Goal: Information Seeking & Learning: Compare options

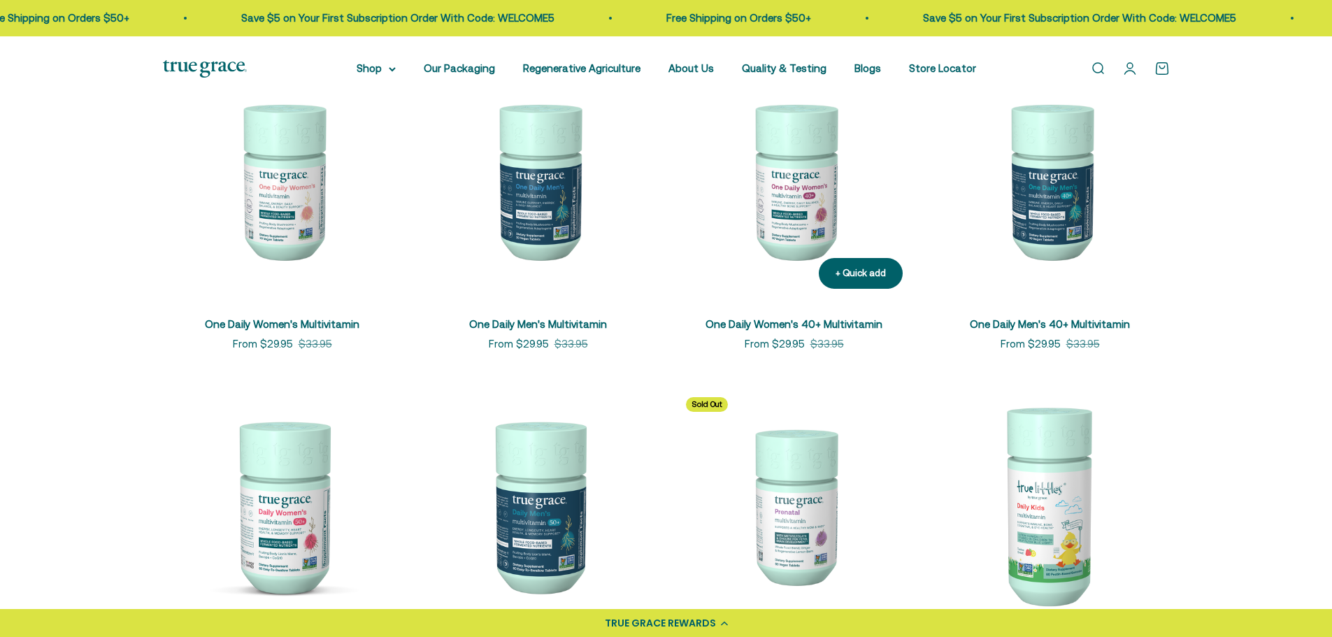
scroll to position [350, 0]
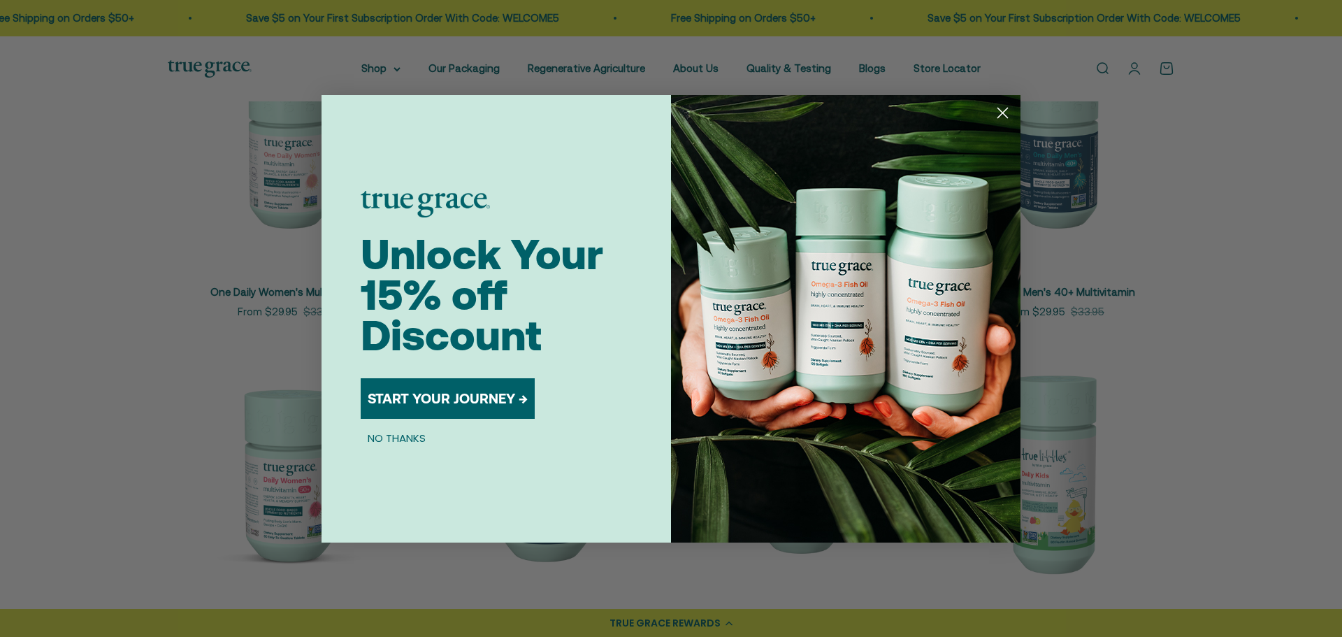
click at [1001, 109] on circle "Close dialog" at bounding box center [1002, 112] width 23 height 23
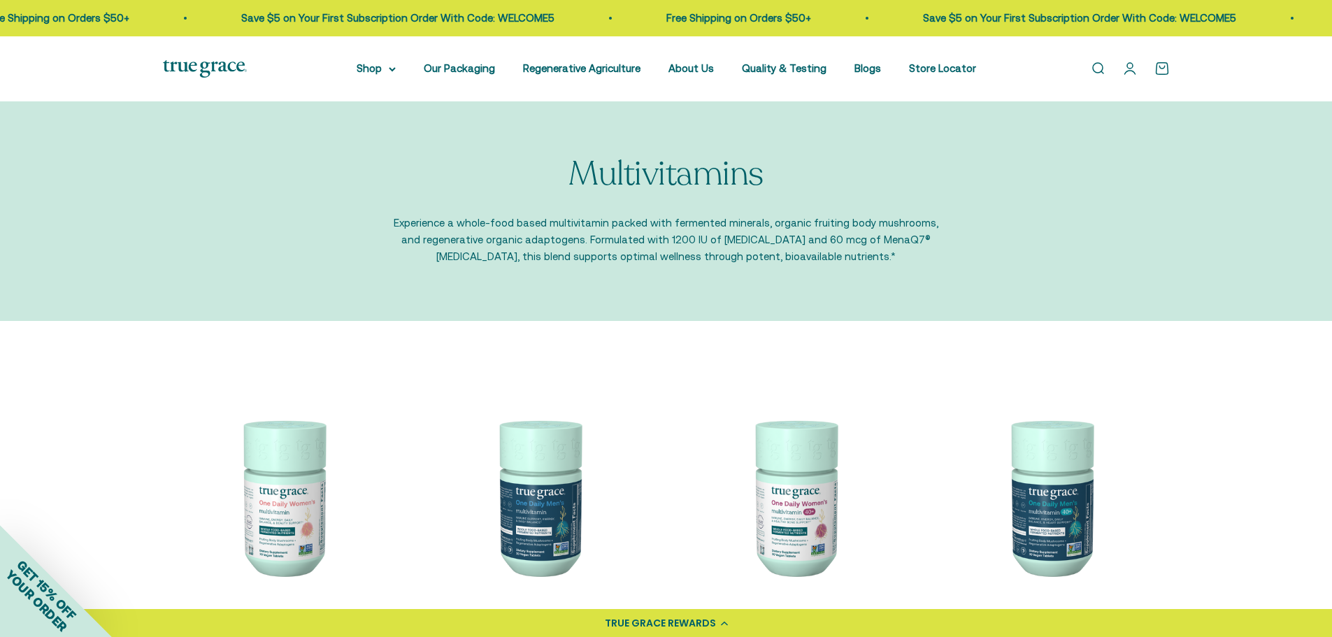
scroll to position [0, 0]
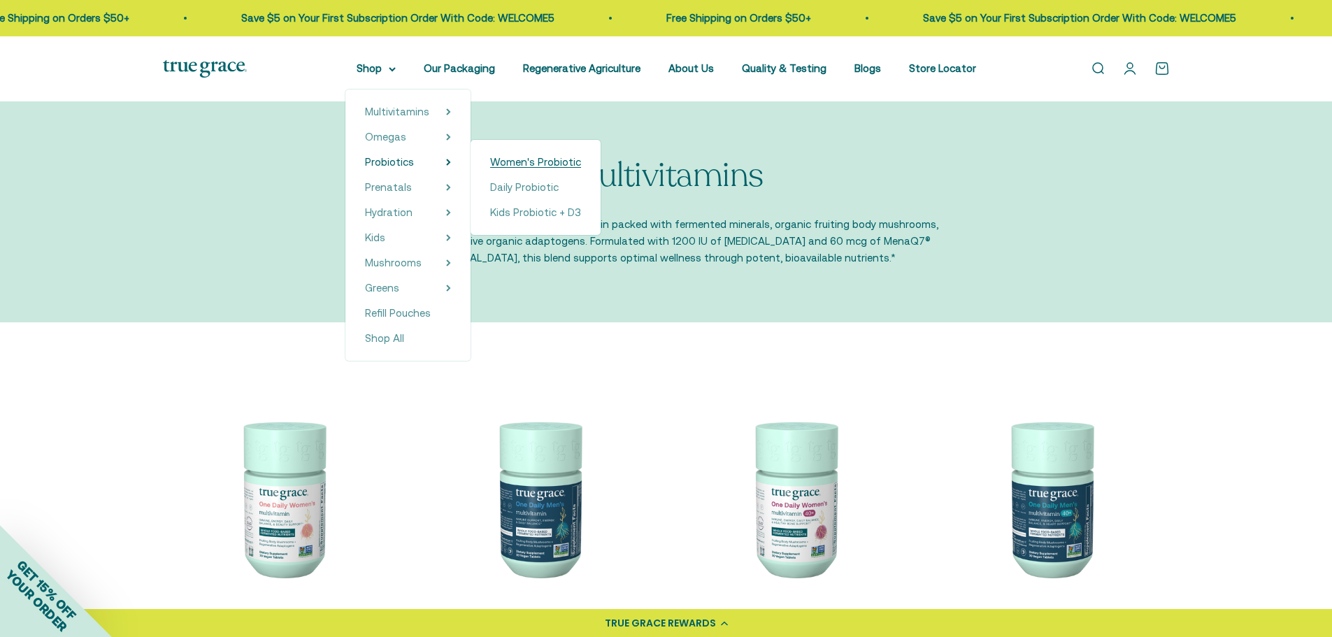
click at [515, 161] on span "Women's Probiotic" at bounding box center [535, 162] width 91 height 12
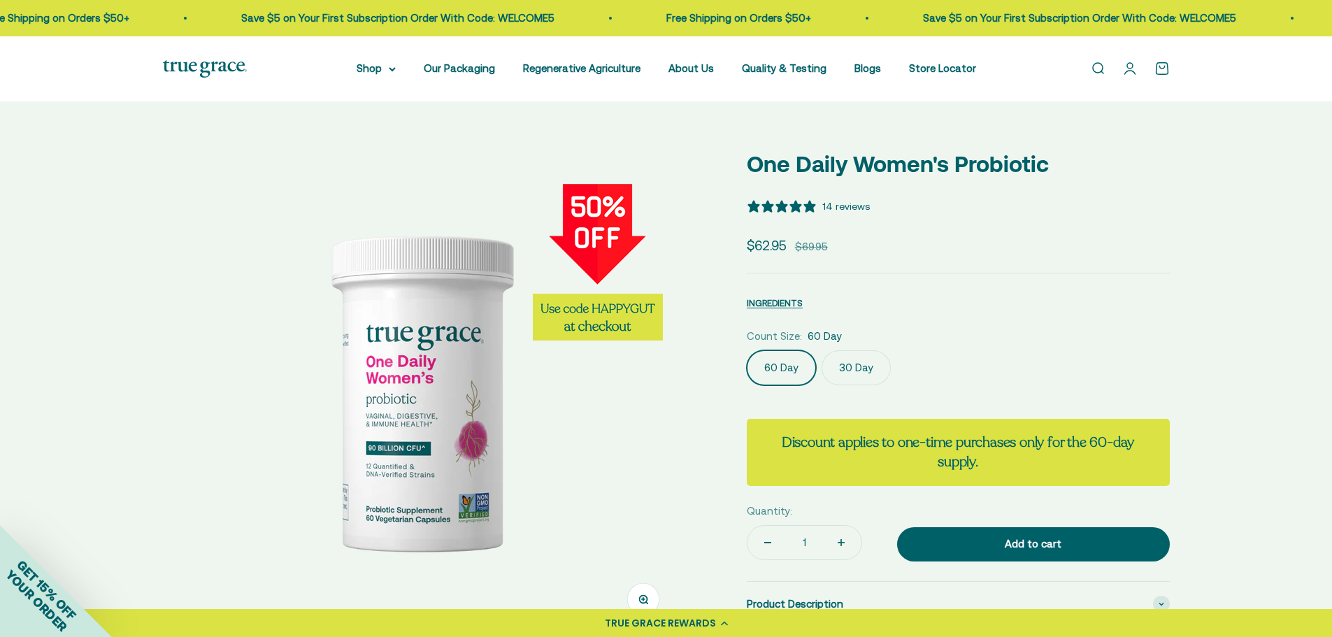
select select "3"
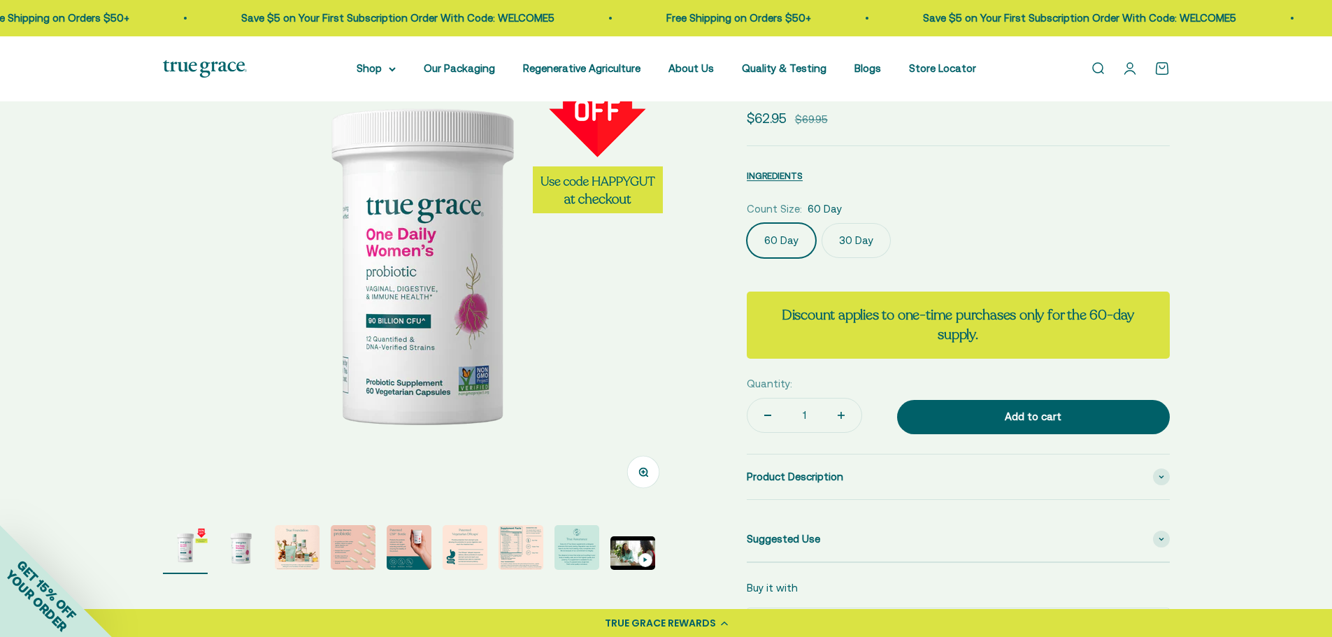
scroll to position [140, 0]
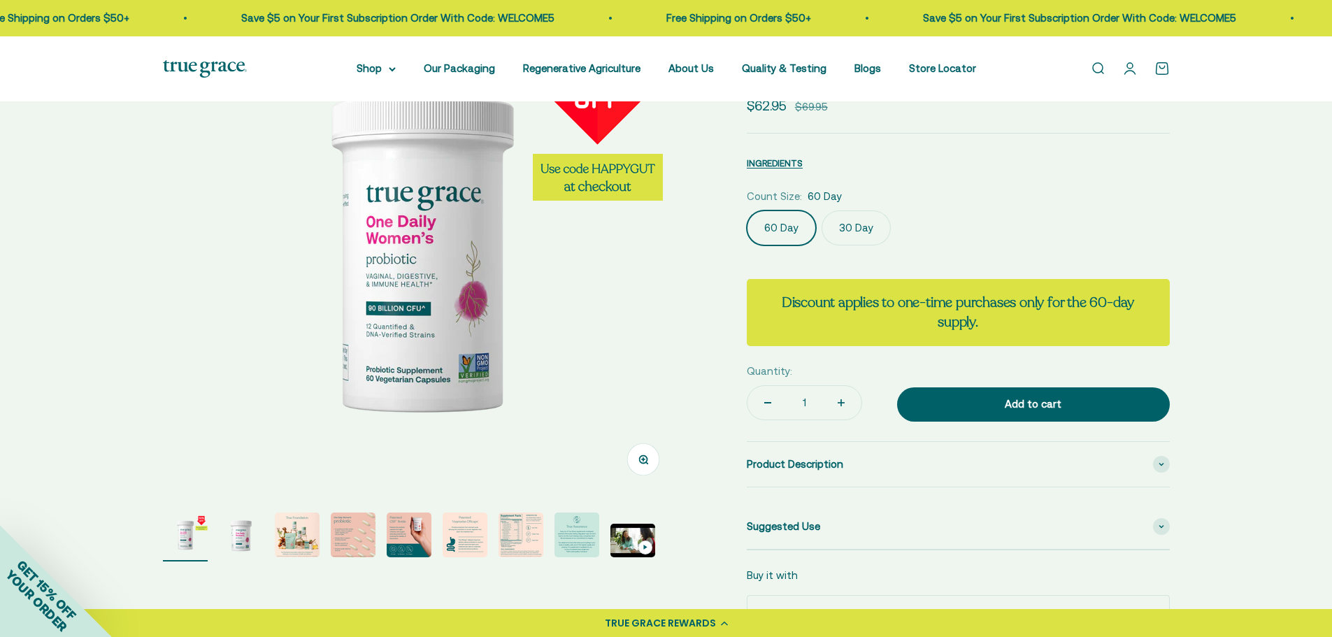
click at [520, 543] on img "Go to item 7" at bounding box center [520, 534] width 45 height 45
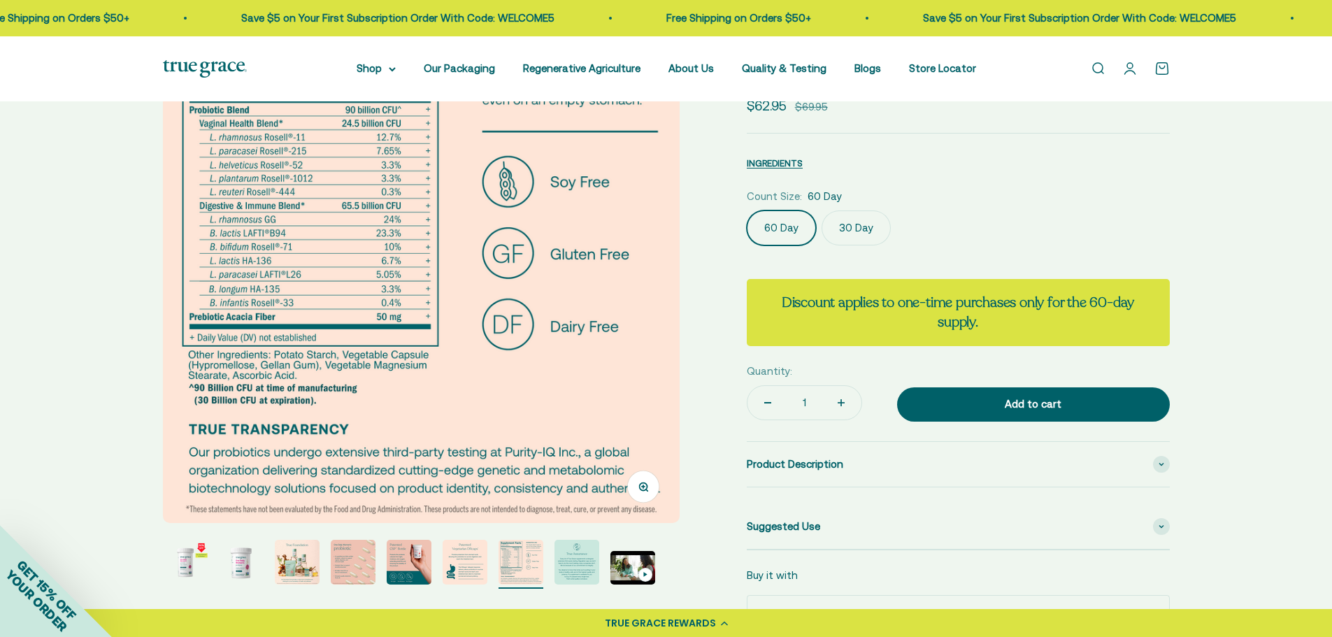
click at [341, 559] on img "Go to item 4" at bounding box center [353, 562] width 45 height 45
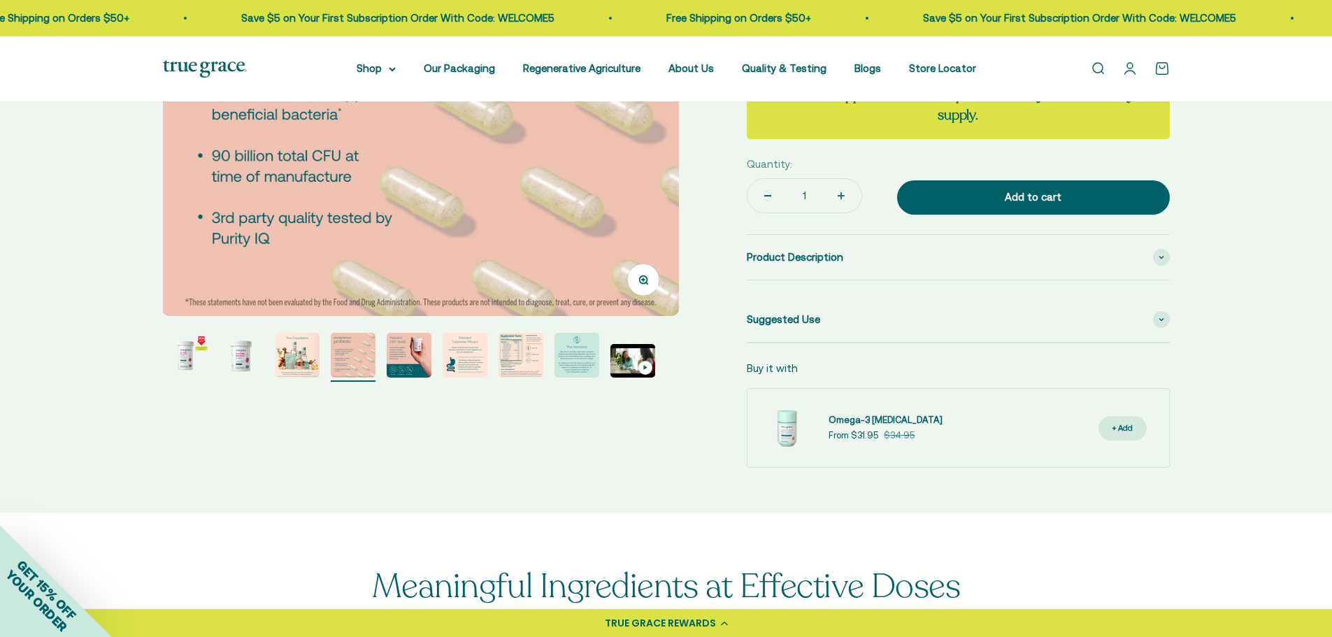
scroll to position [350, 0]
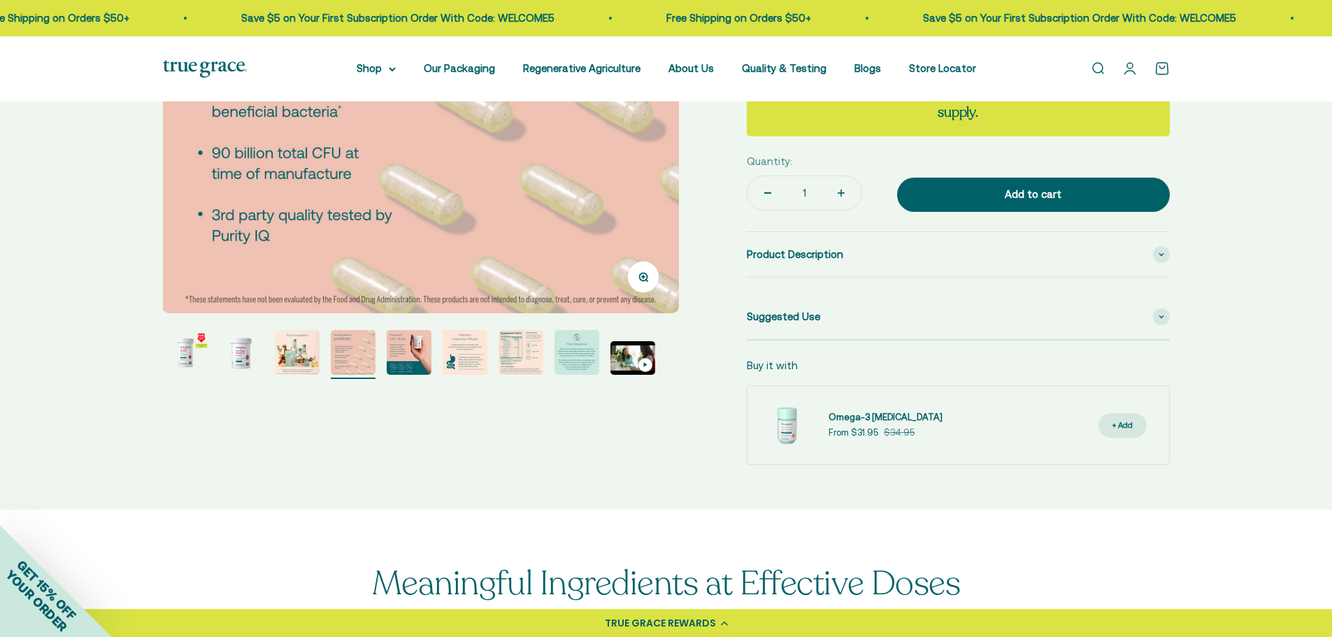
click at [570, 350] on img "Go to item 8" at bounding box center [576, 352] width 45 height 45
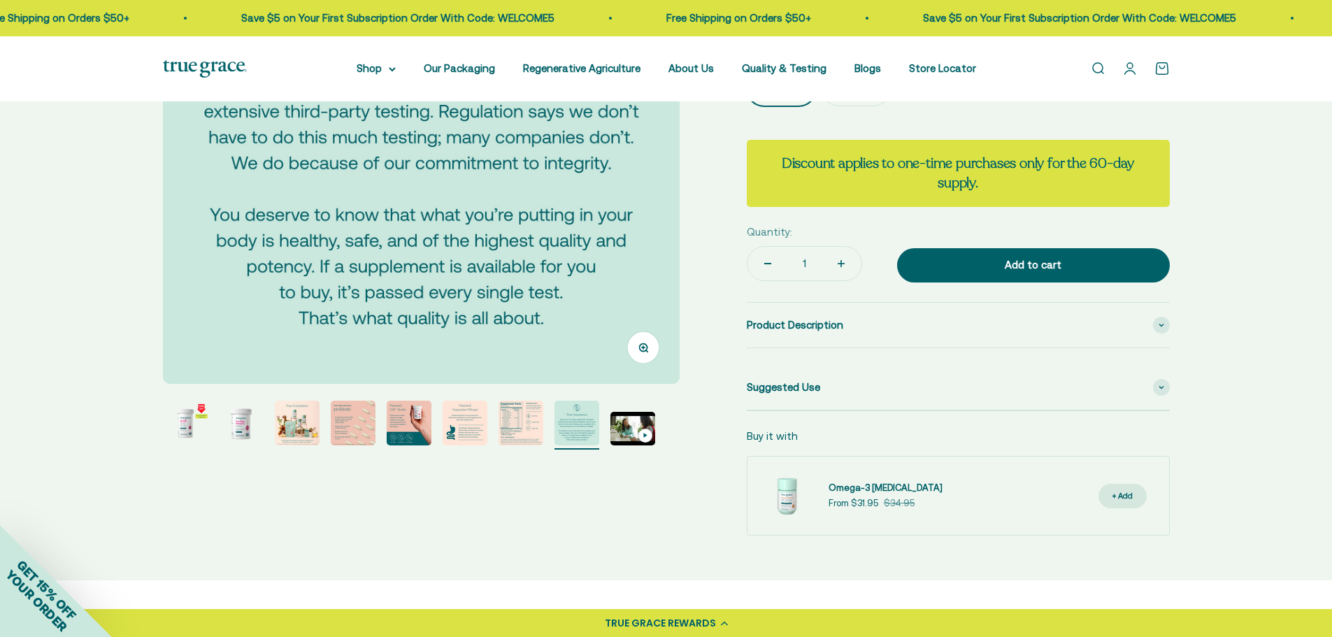
scroll to position [280, 0]
click at [461, 419] on img "Go to item 6" at bounding box center [464, 422] width 45 height 45
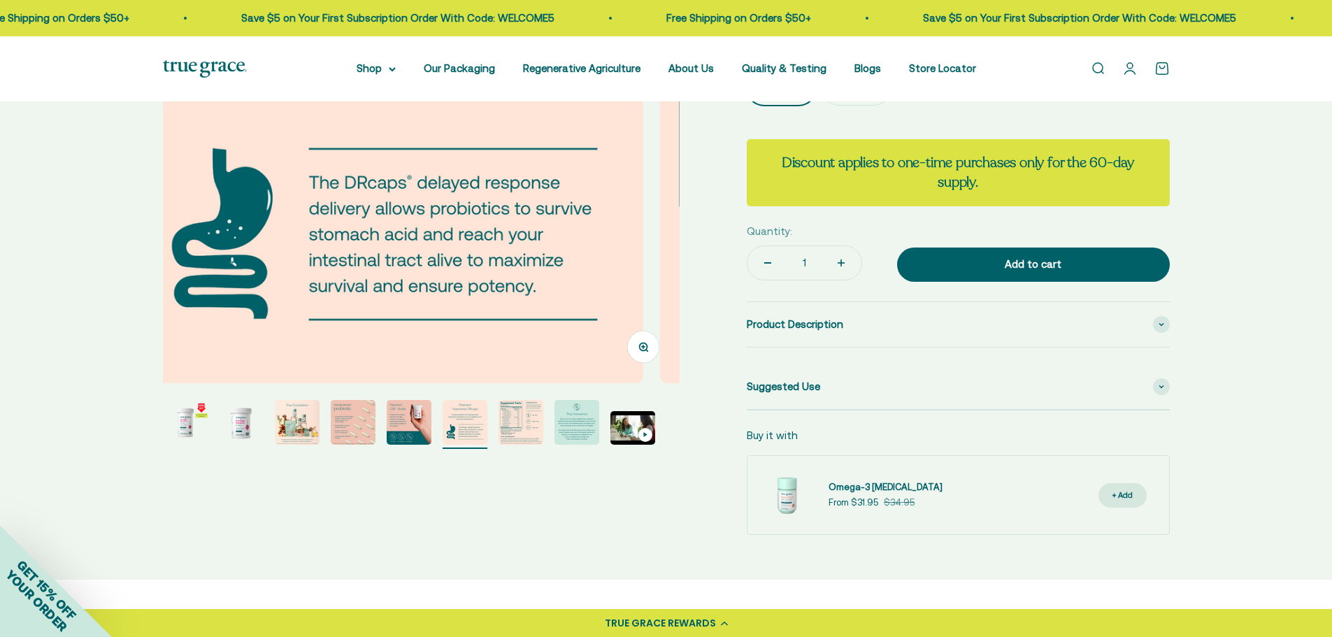
scroll to position [0, 2667]
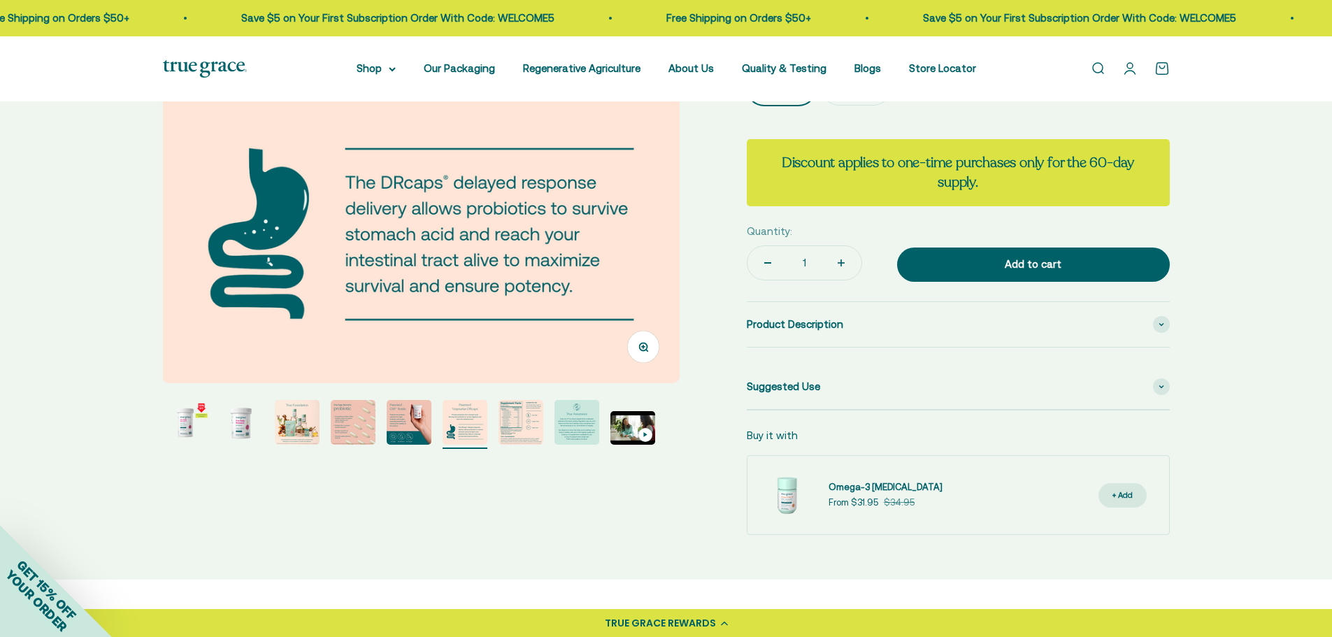
click at [290, 431] on img "Go to item 3" at bounding box center [297, 422] width 45 height 45
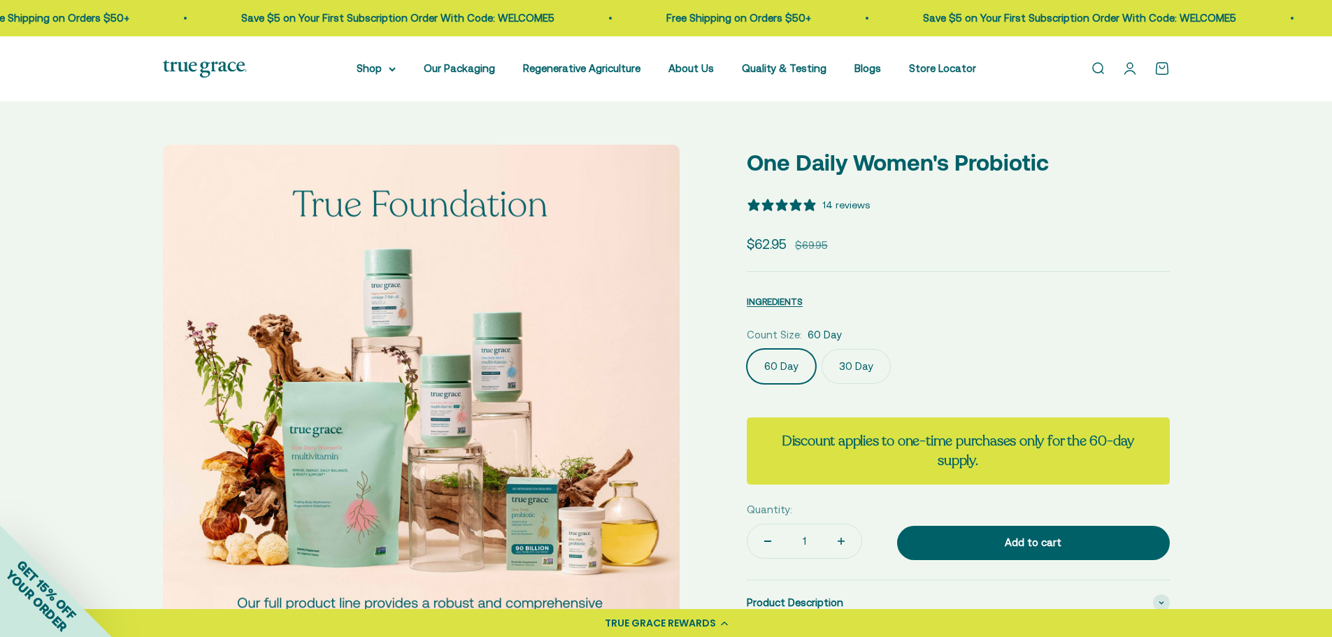
scroll to position [0, 0]
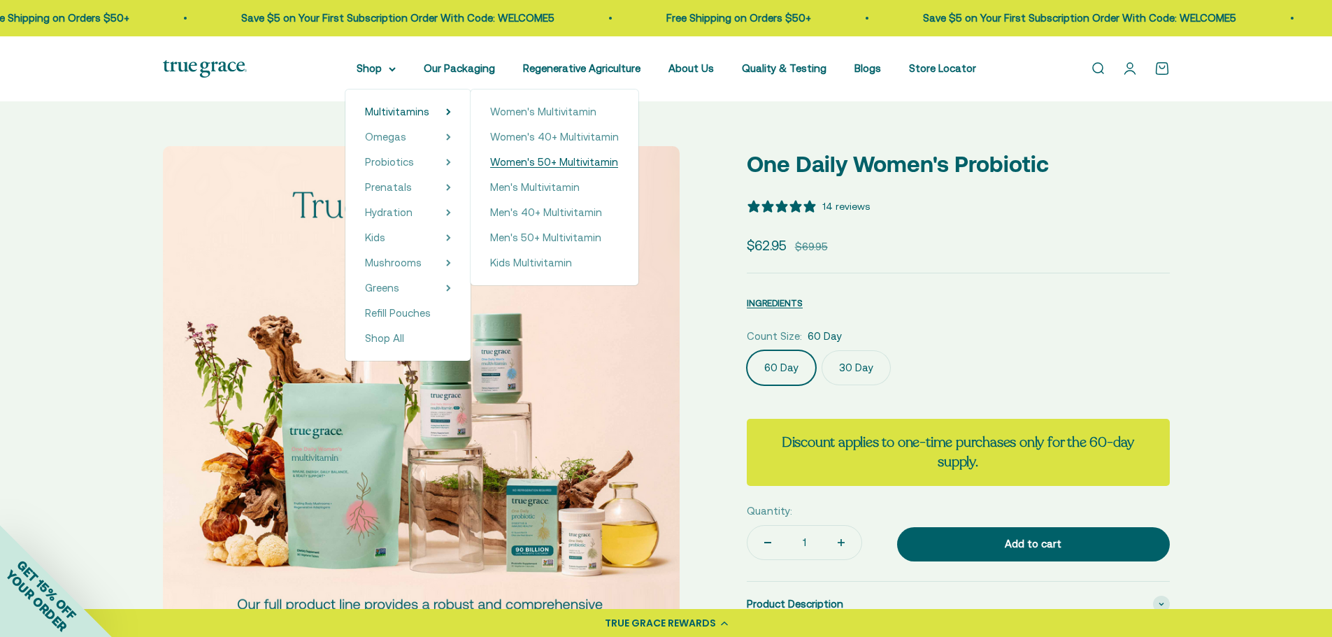
click at [512, 164] on span "Women's 50+ Multivitamin" at bounding box center [554, 162] width 128 height 12
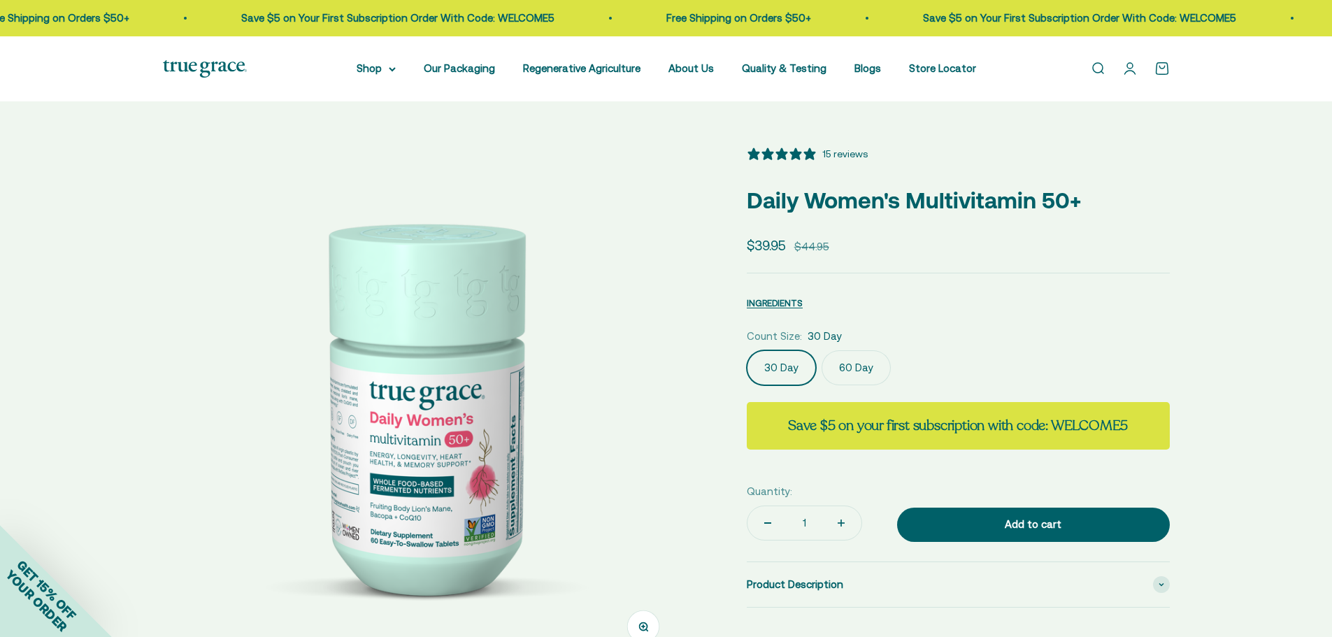
select select "3"
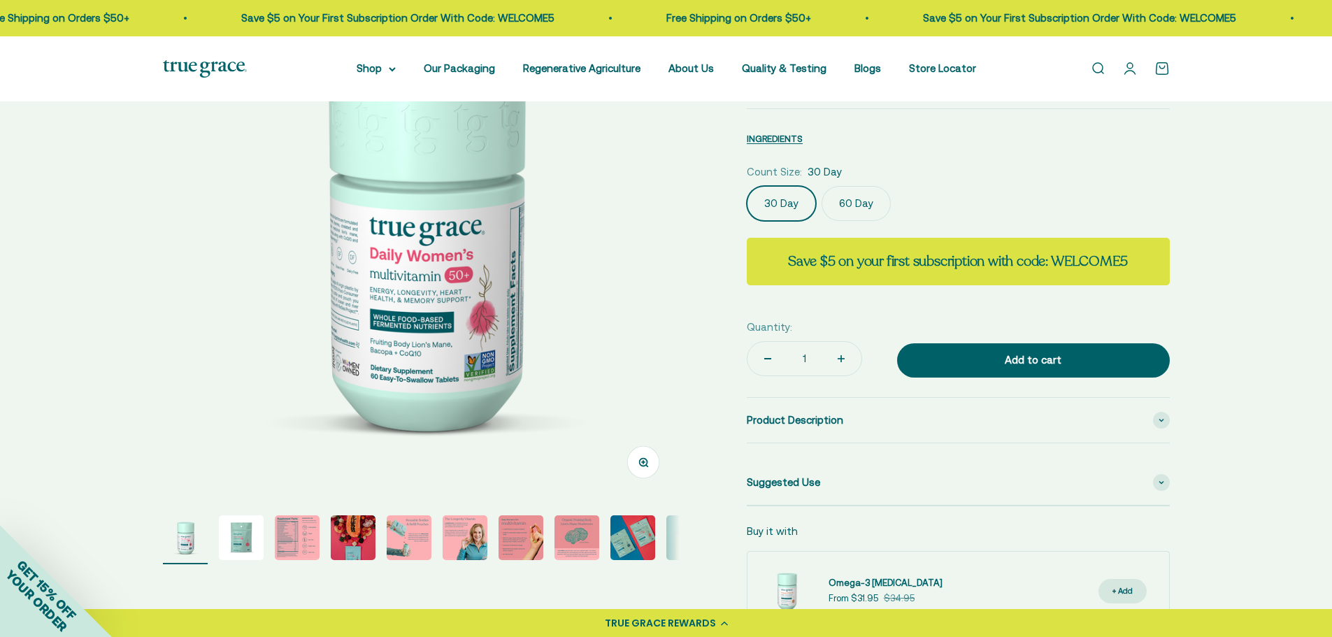
scroll to position [210, 0]
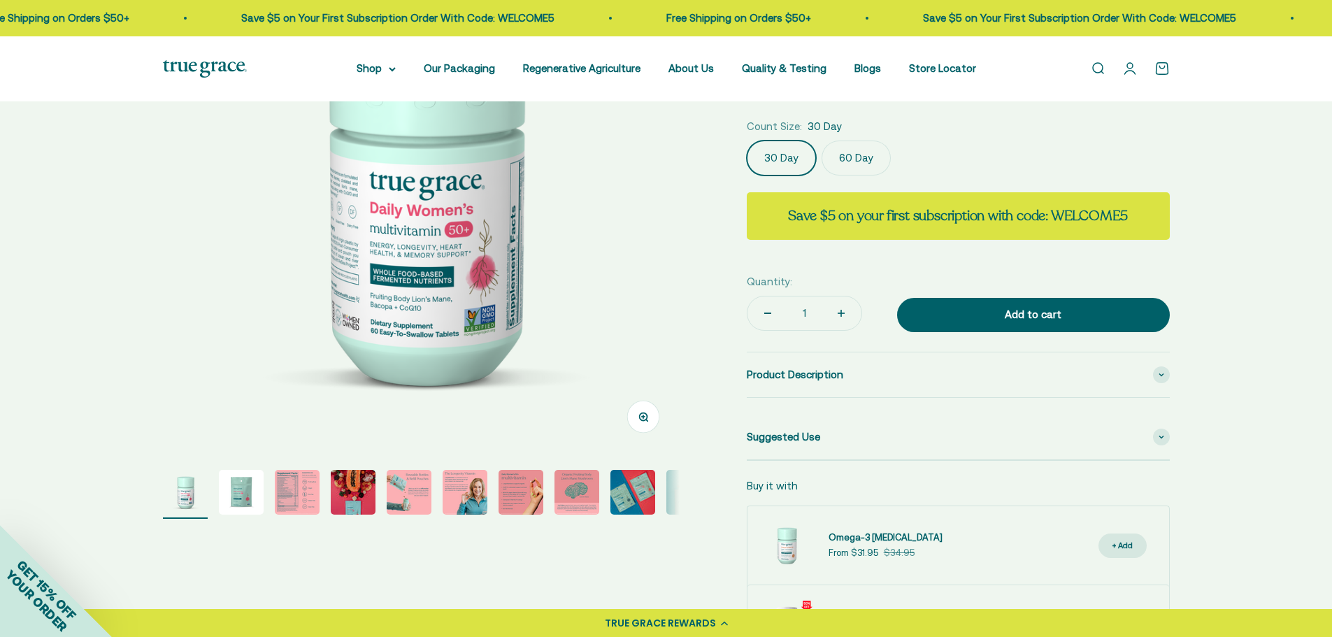
click at [292, 505] on img "Go to item 3" at bounding box center [297, 492] width 45 height 45
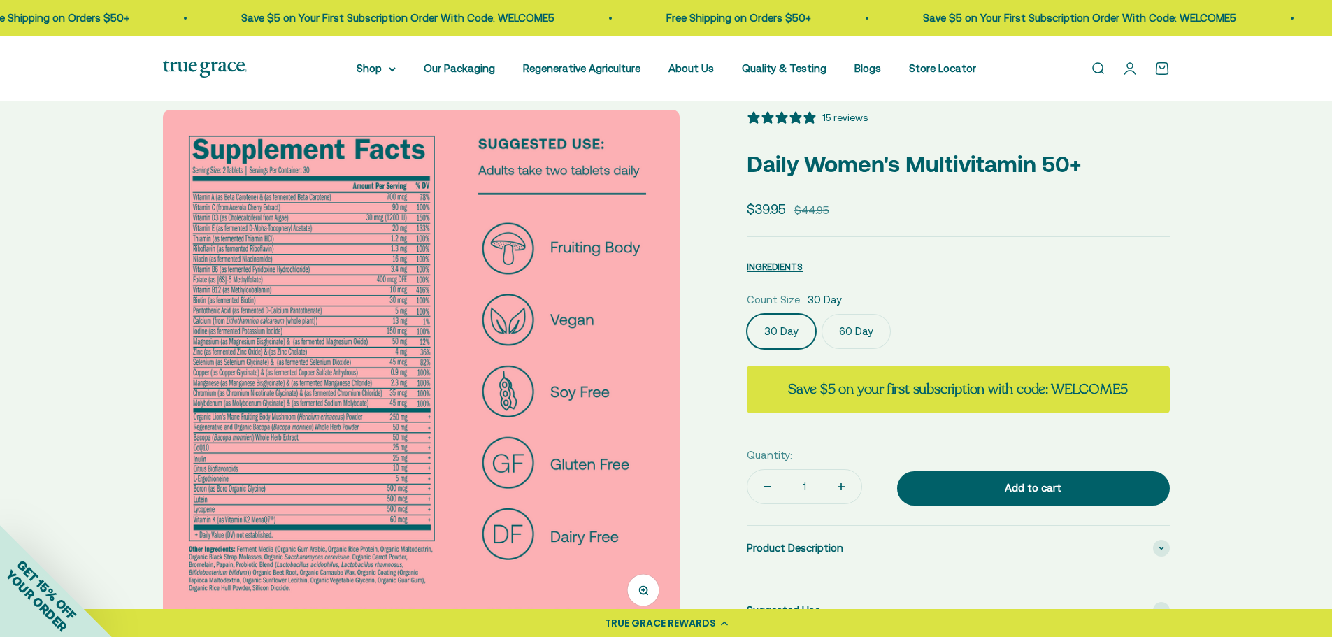
scroll to position [0, 0]
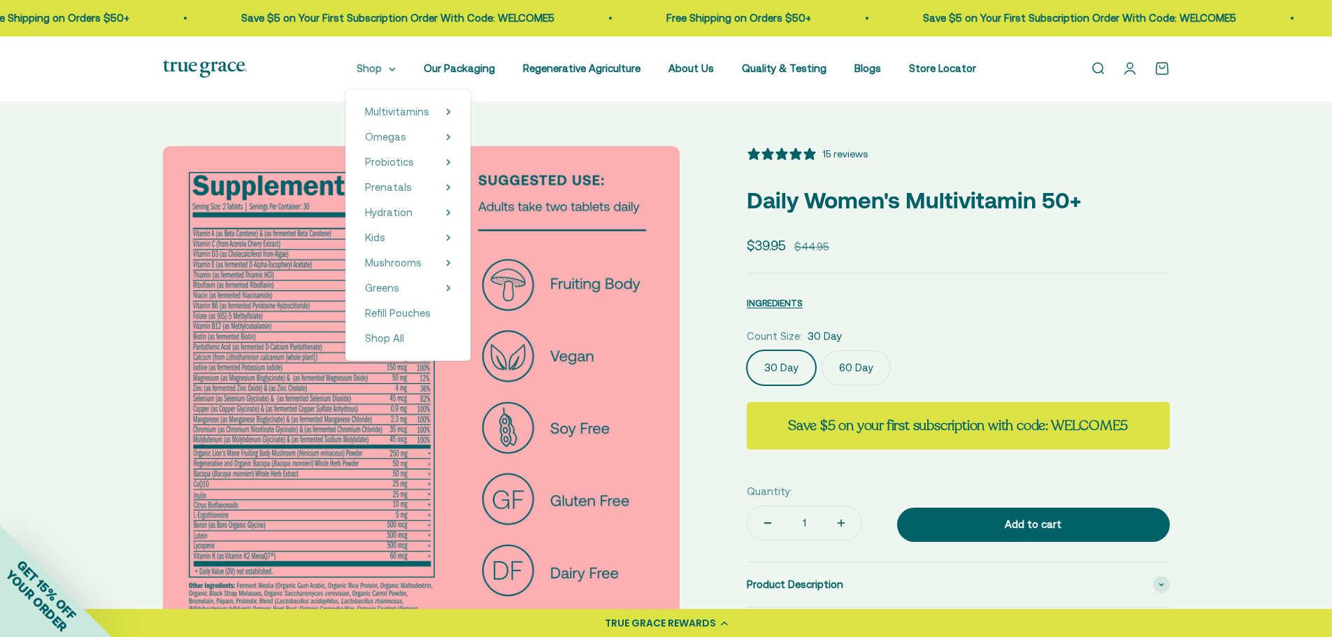
click at [376, 66] on summary "Shop" at bounding box center [375, 68] width 39 height 17
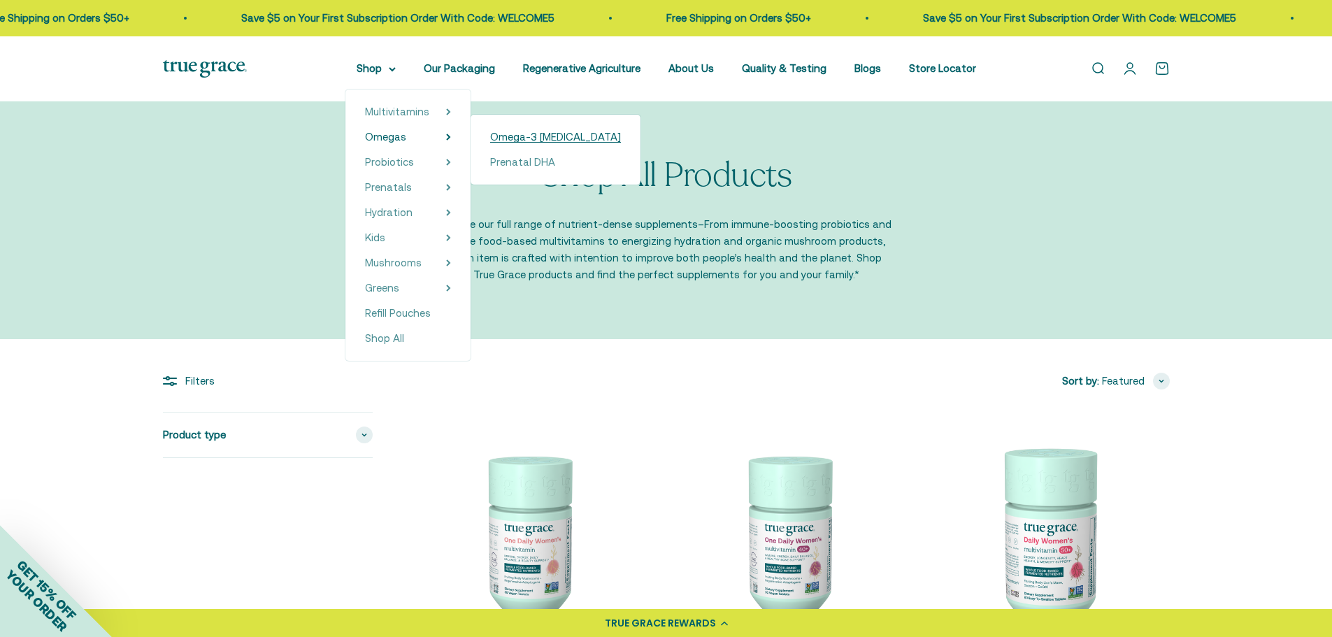
click at [519, 137] on span "Omega-3 [MEDICAL_DATA]" at bounding box center [555, 137] width 131 height 12
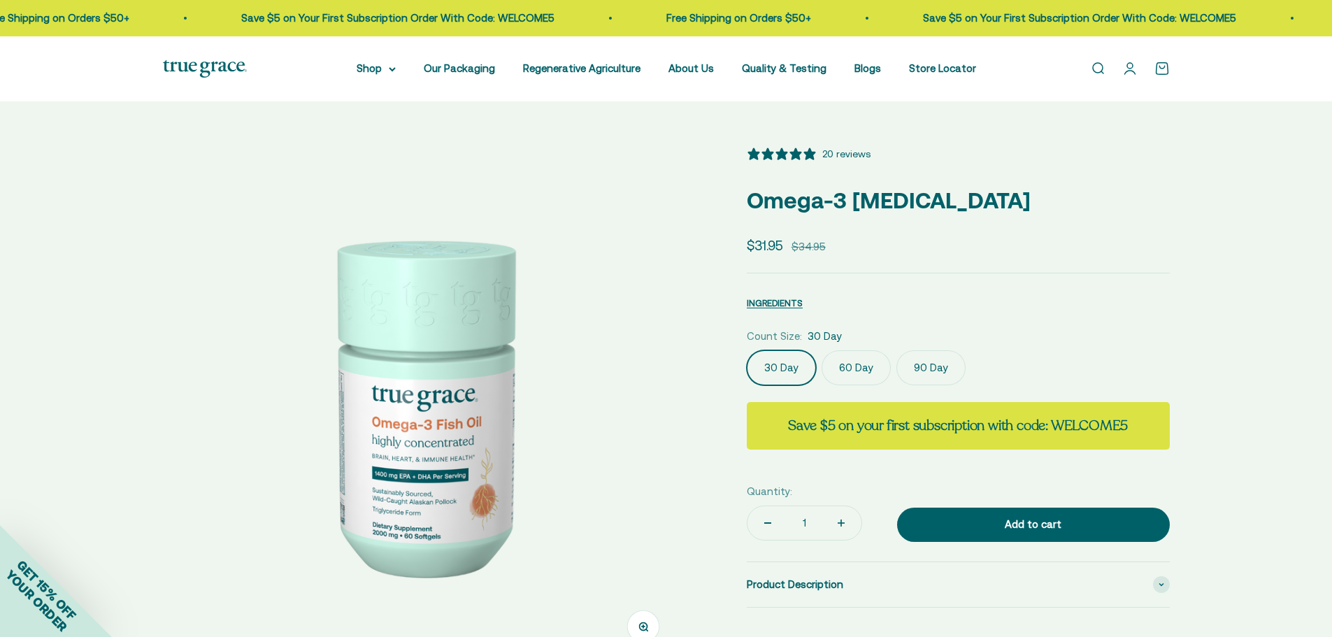
select select "3"
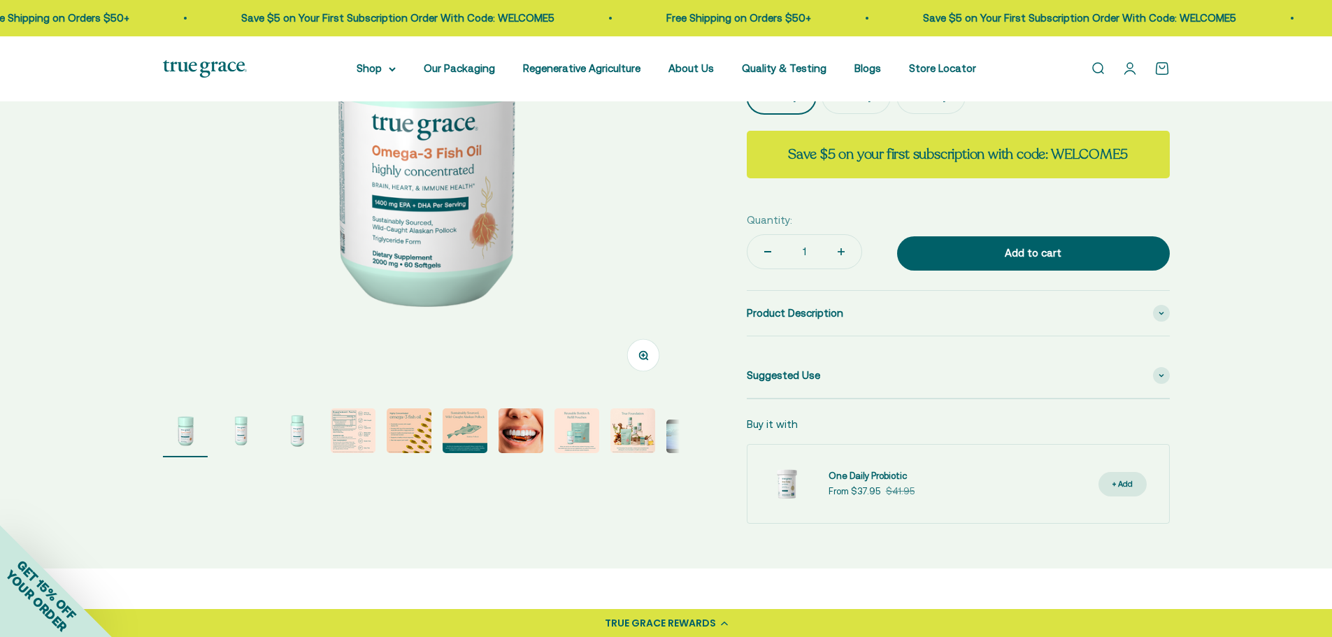
scroll to position [280, 0]
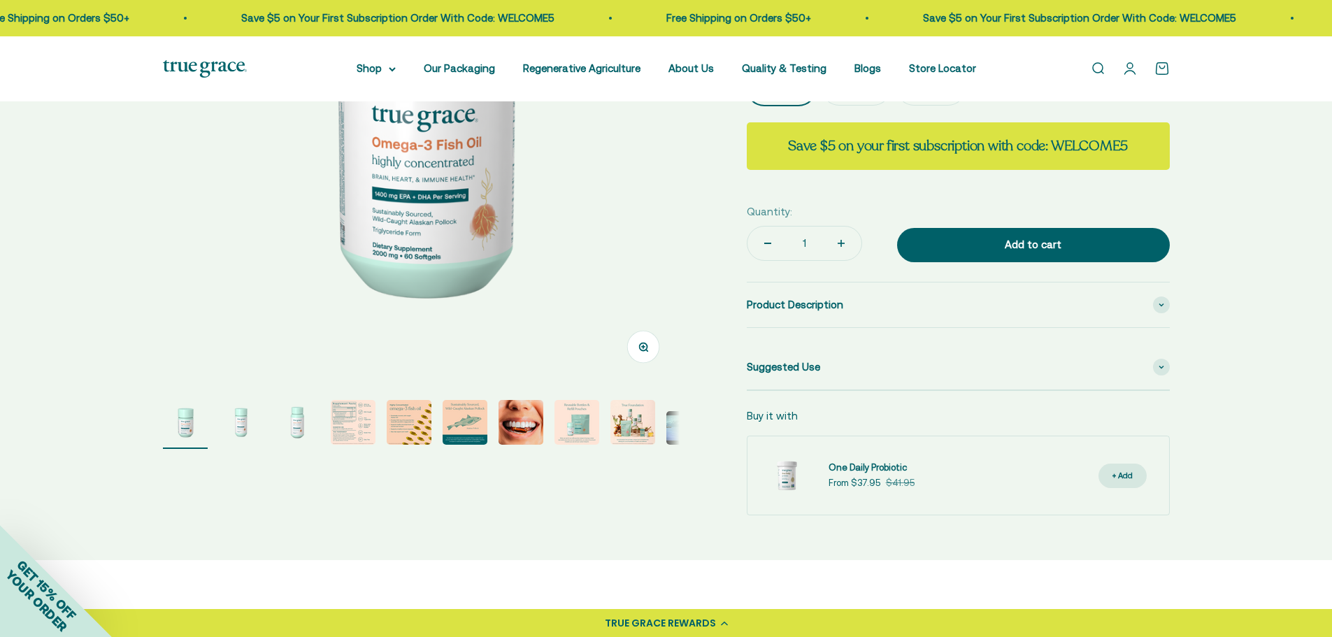
click at [363, 418] on img "Go to item 4" at bounding box center [353, 422] width 45 height 45
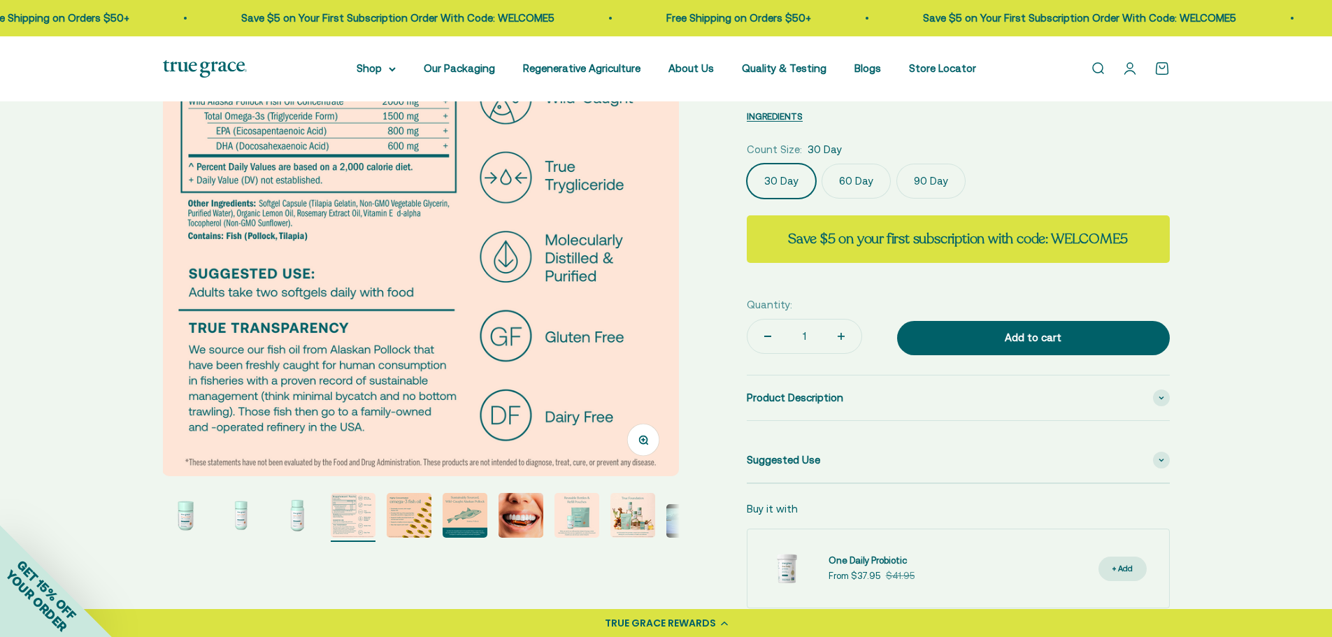
scroll to position [210, 0]
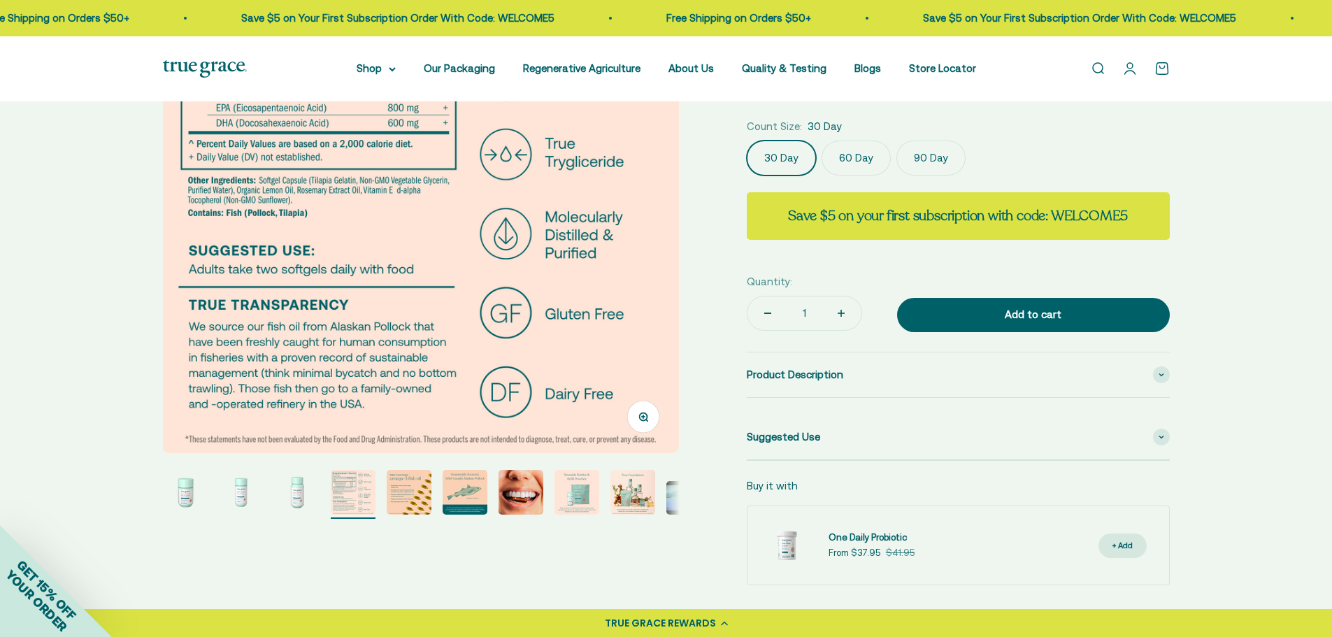
click at [408, 489] on img "Go to item 5" at bounding box center [409, 492] width 45 height 45
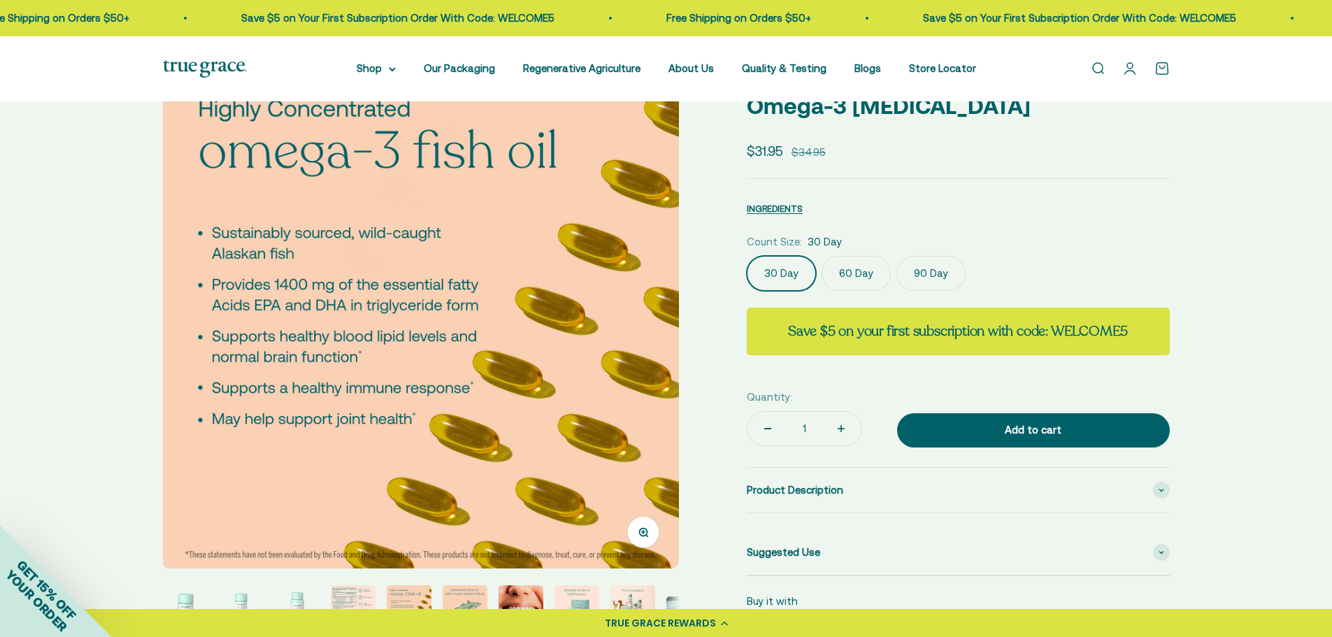
scroll to position [0, 0]
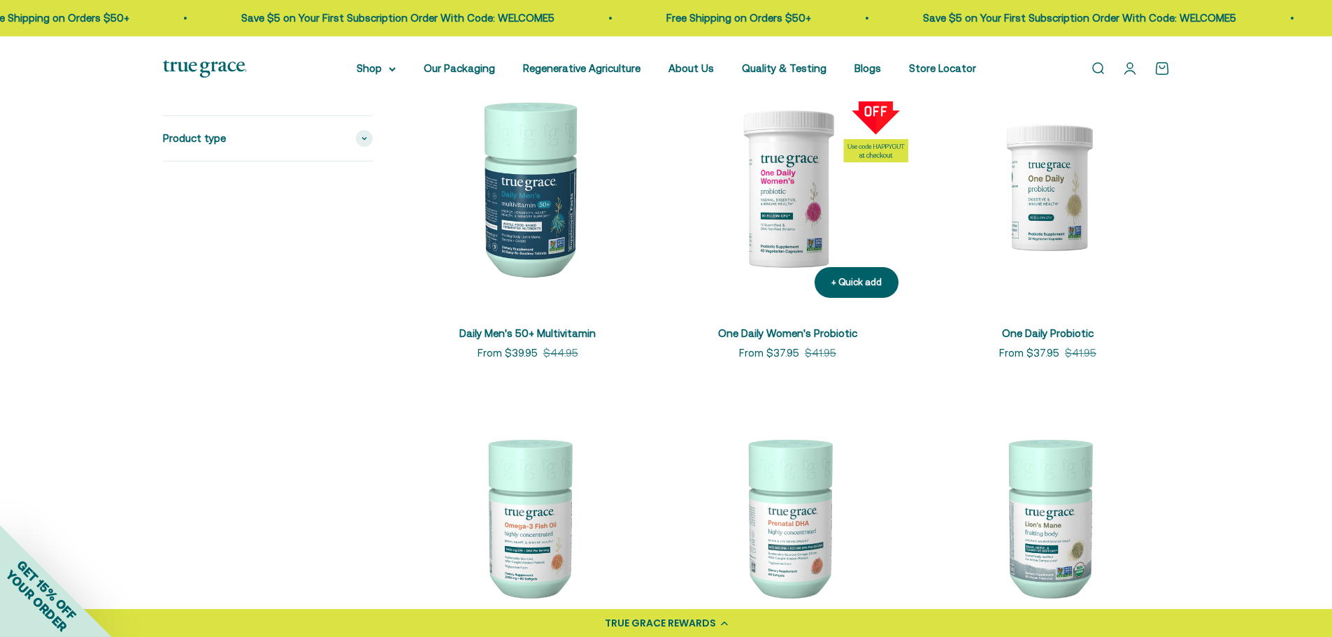
scroll to position [1118, 0]
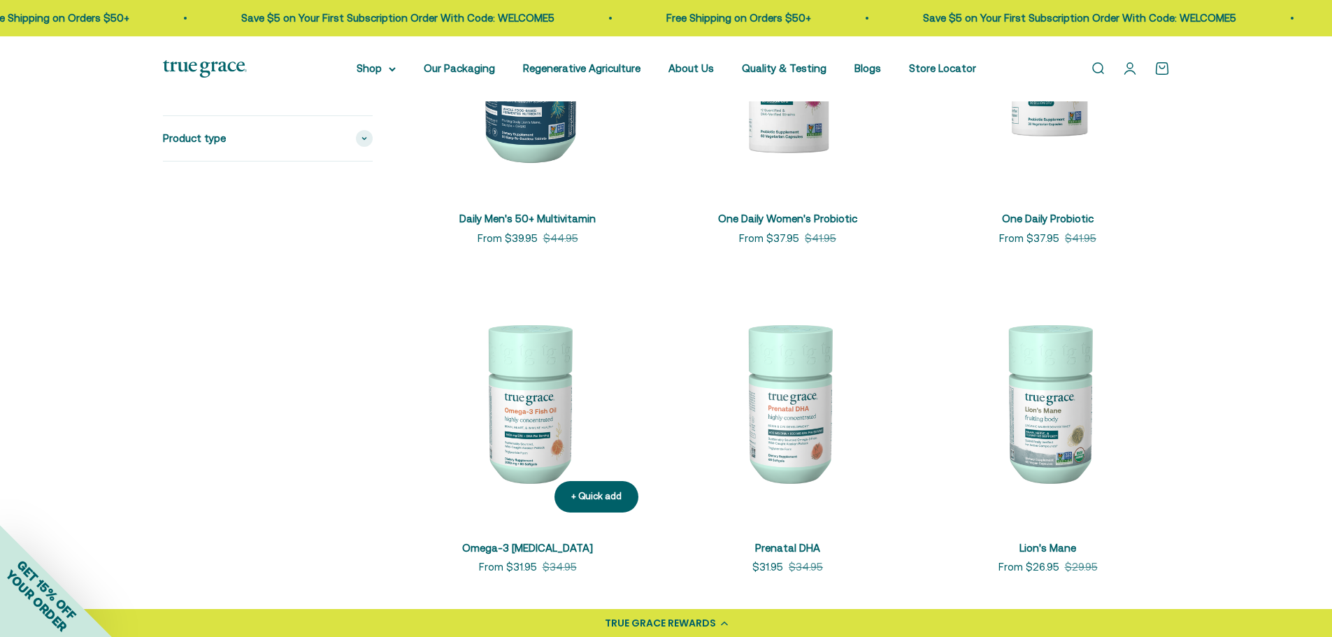
click at [510, 393] on img at bounding box center [527, 401] width 243 height 243
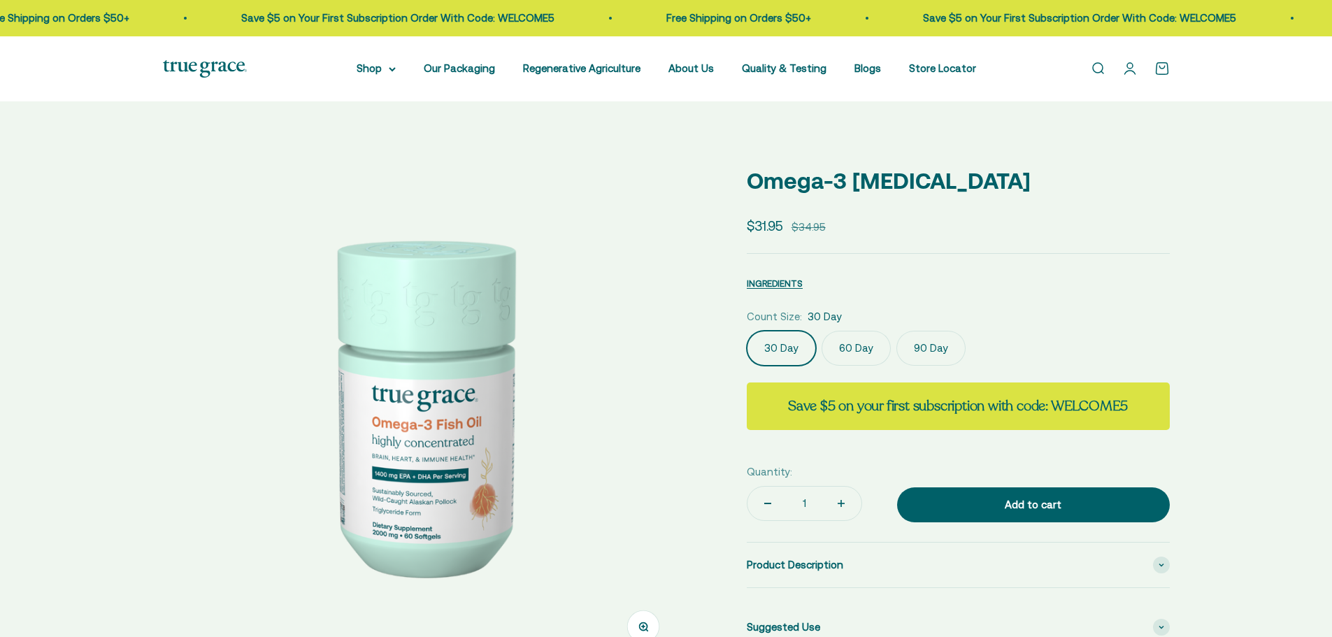
select select "3"
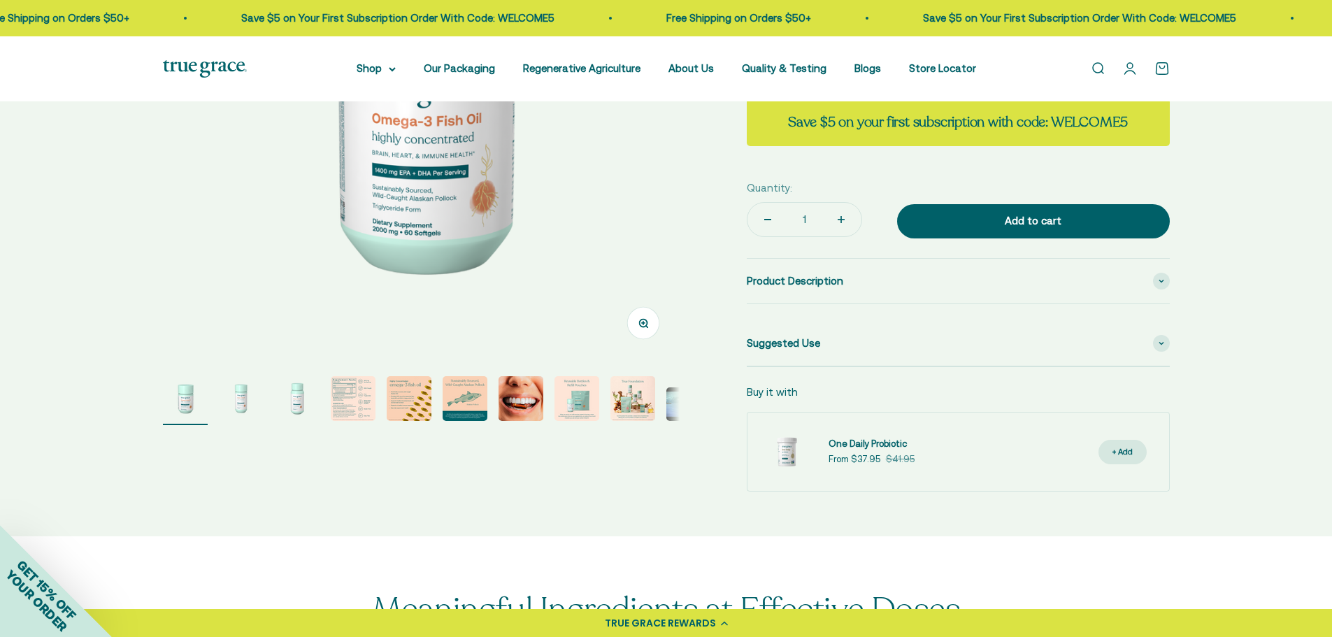
scroll to position [350, 0]
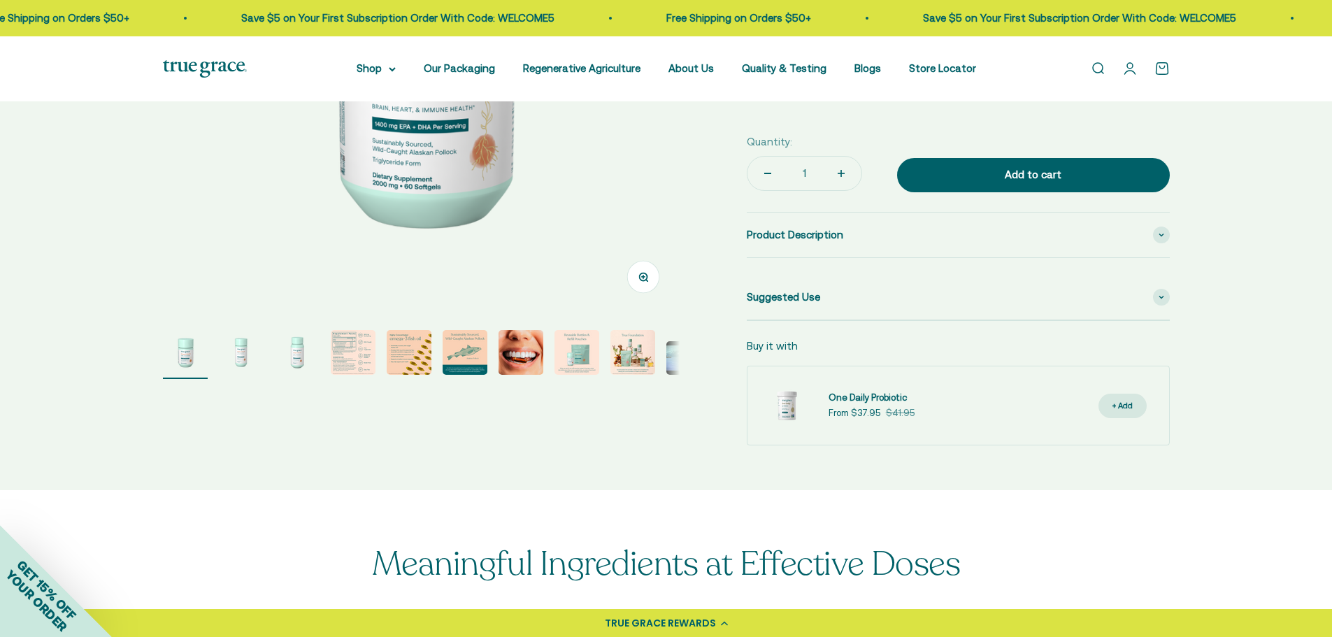
click at [346, 354] on img "Go to item 4" at bounding box center [353, 352] width 45 height 45
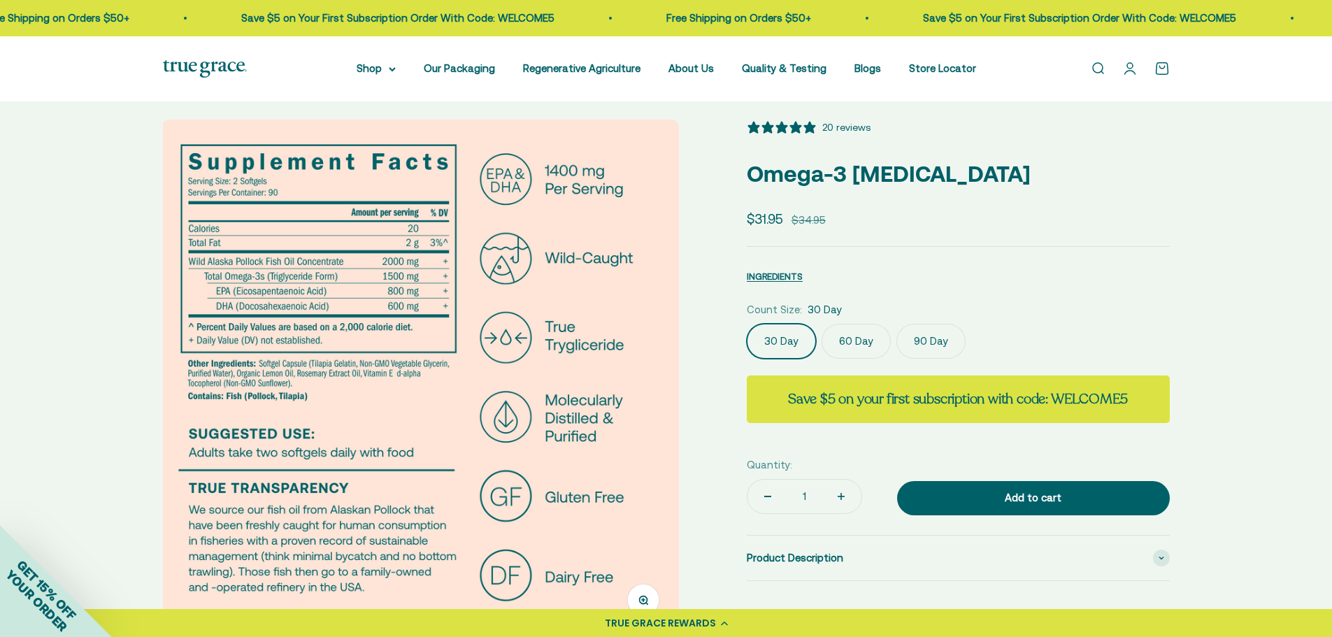
scroll to position [0, 0]
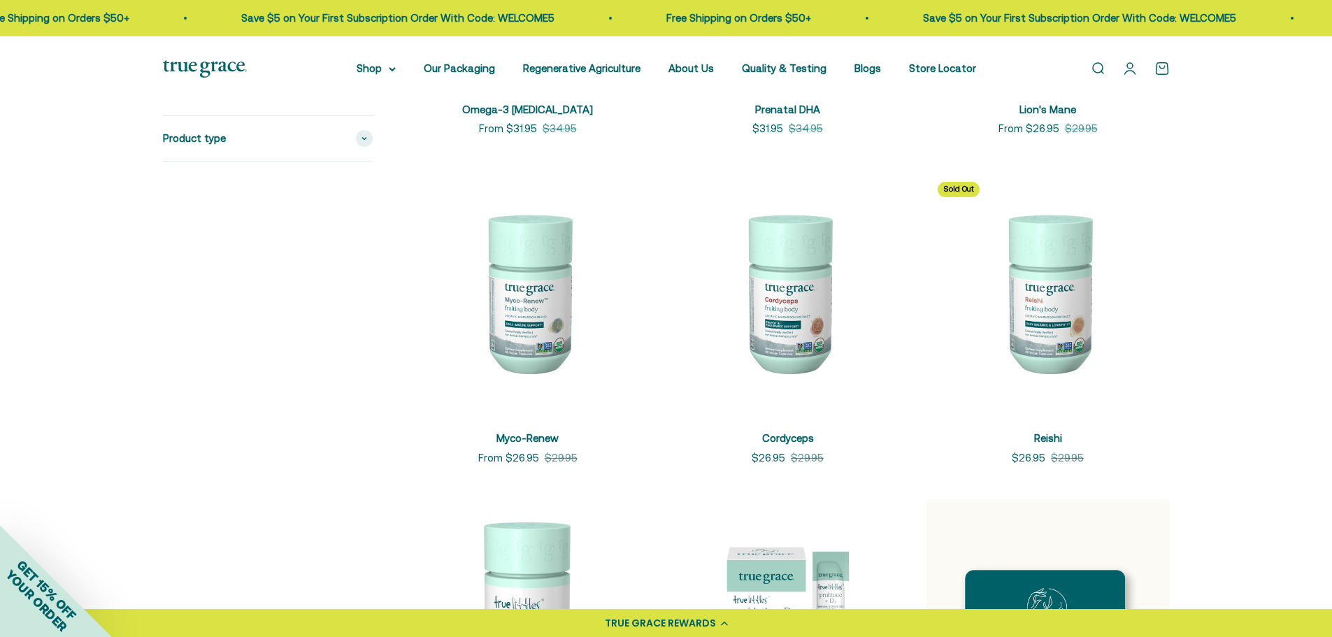
scroll to position [1538, 0]
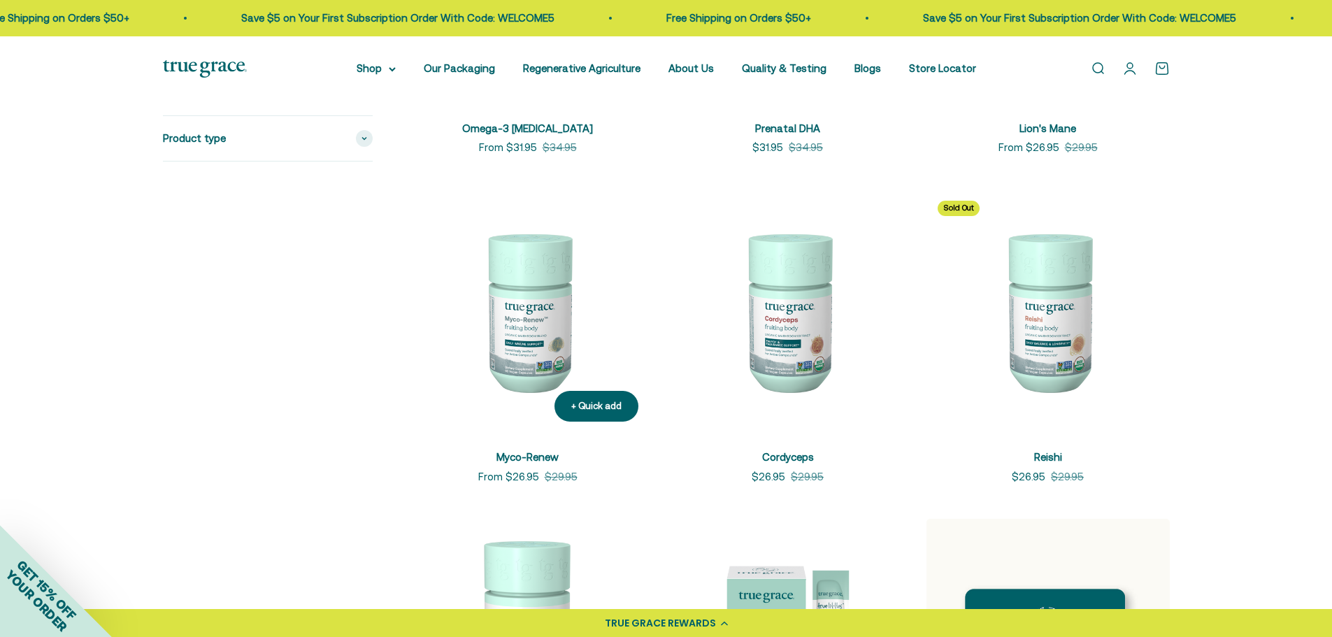
click at [503, 320] on img at bounding box center [527, 310] width 243 height 243
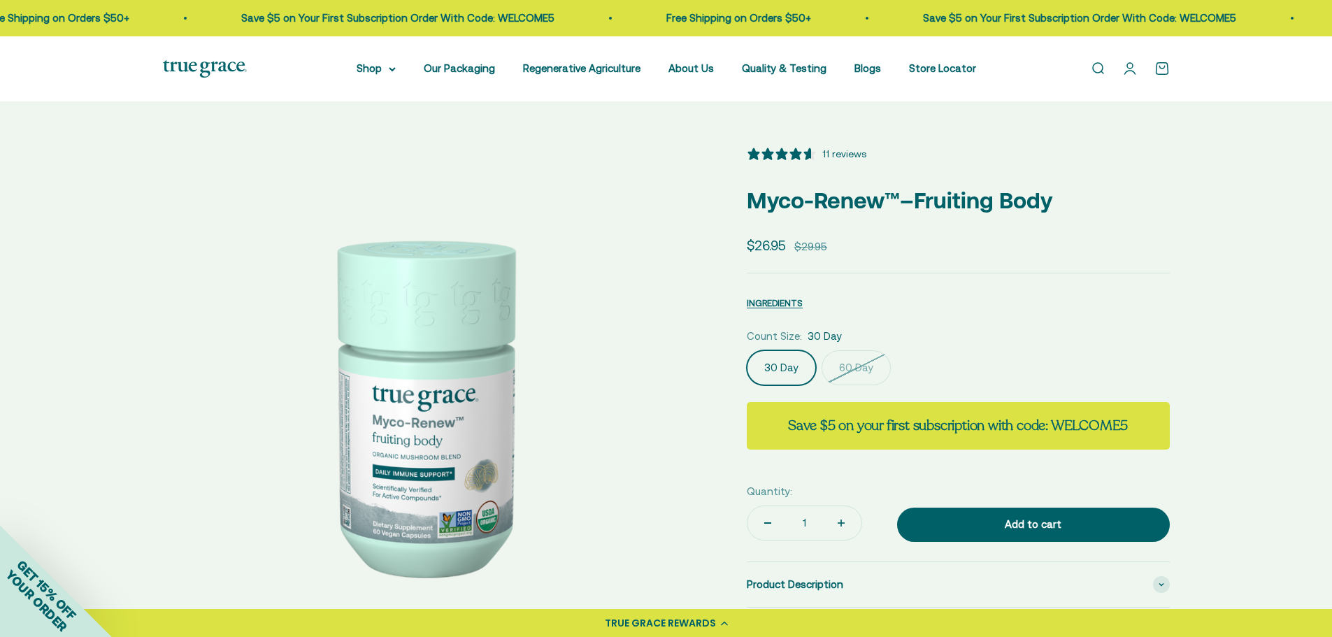
select select "3"
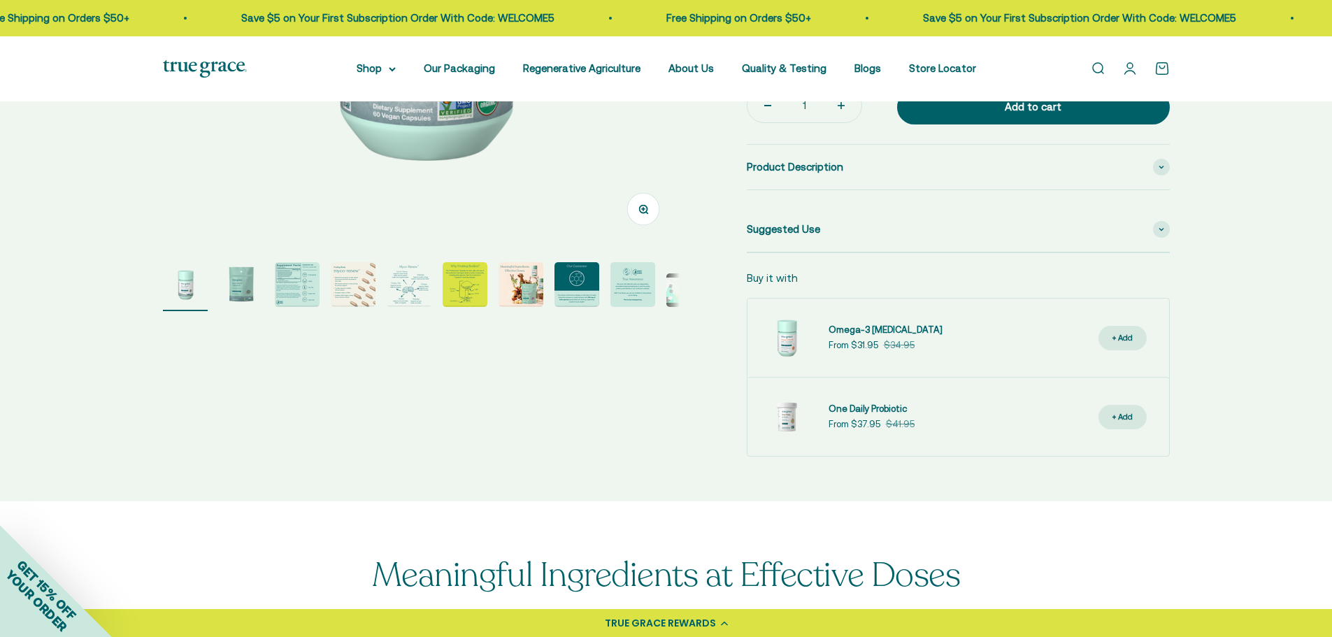
scroll to position [419, 0]
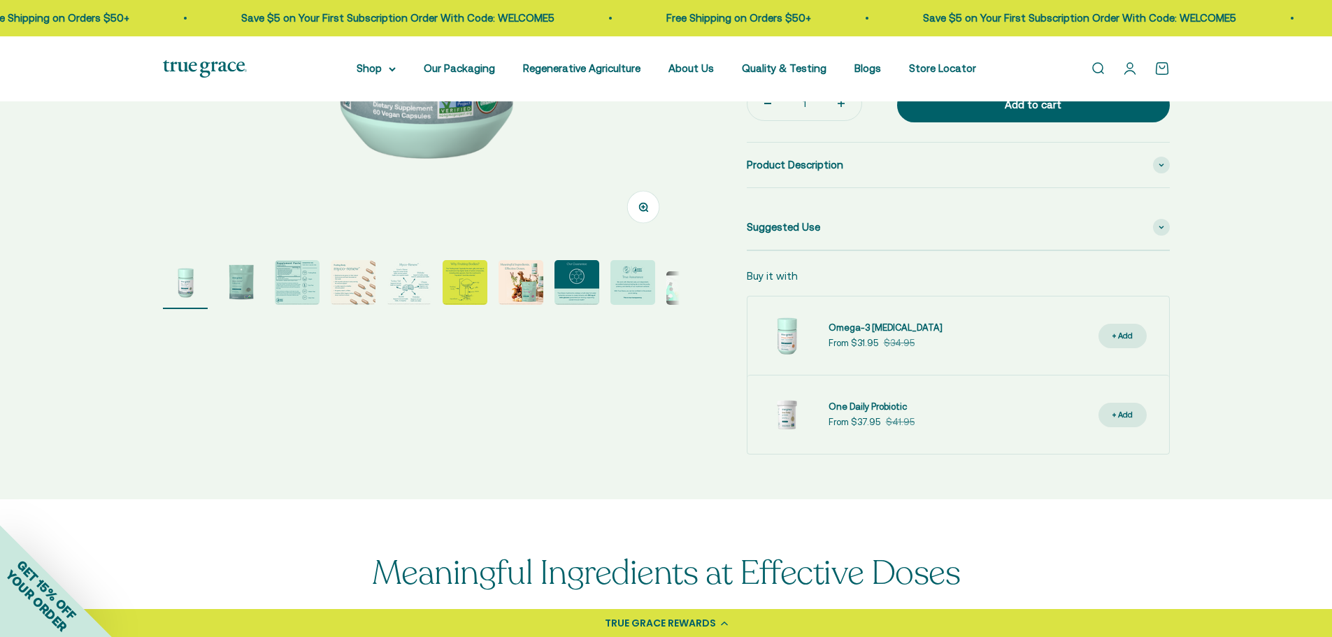
click at [299, 277] on img "Go to item 3" at bounding box center [297, 282] width 45 height 45
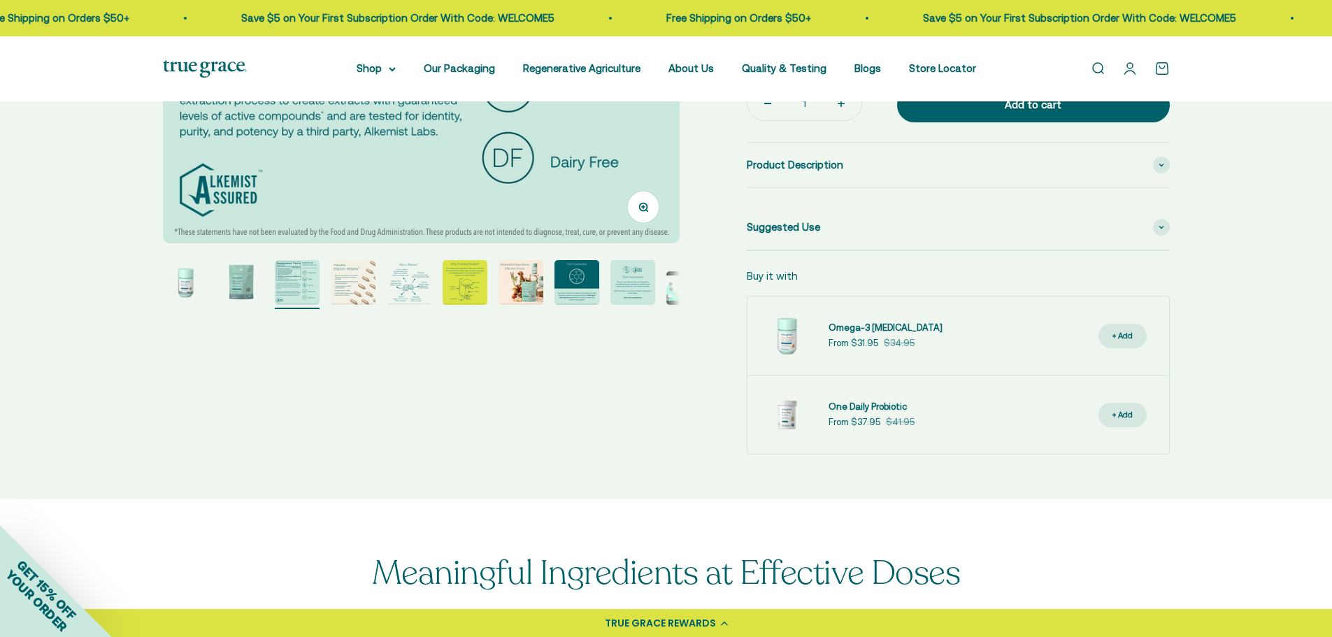
click at [354, 278] on img "Go to item 4" at bounding box center [353, 282] width 45 height 45
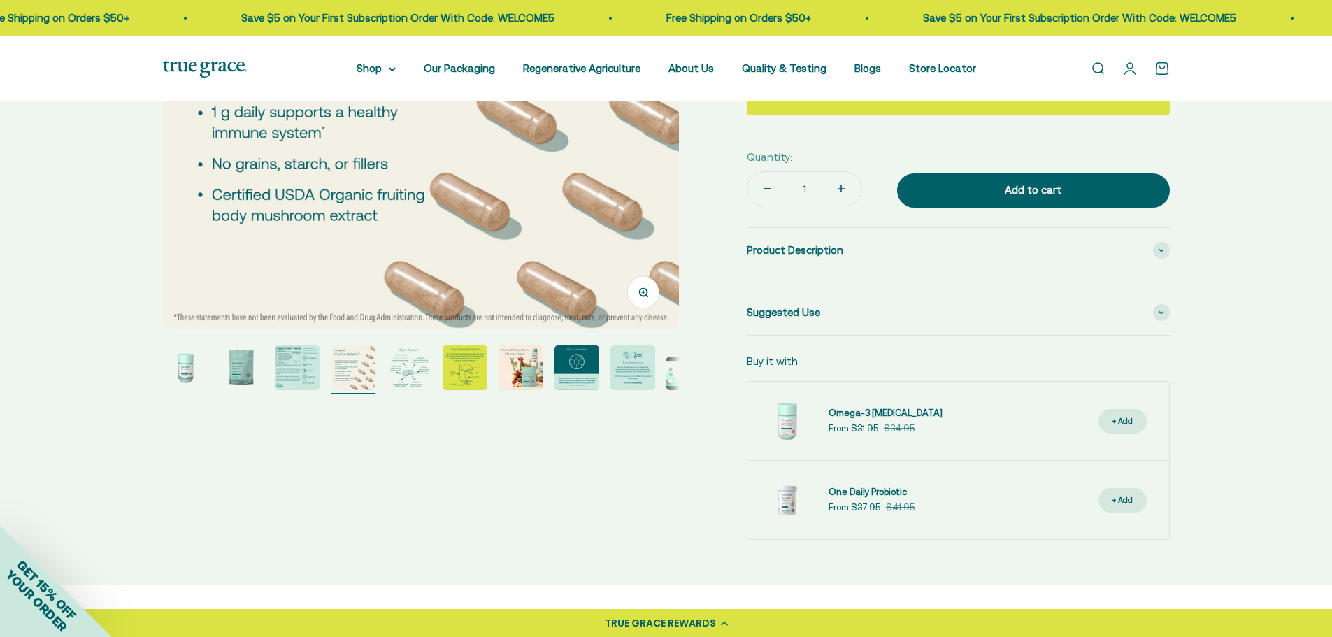
scroll to position [350, 0]
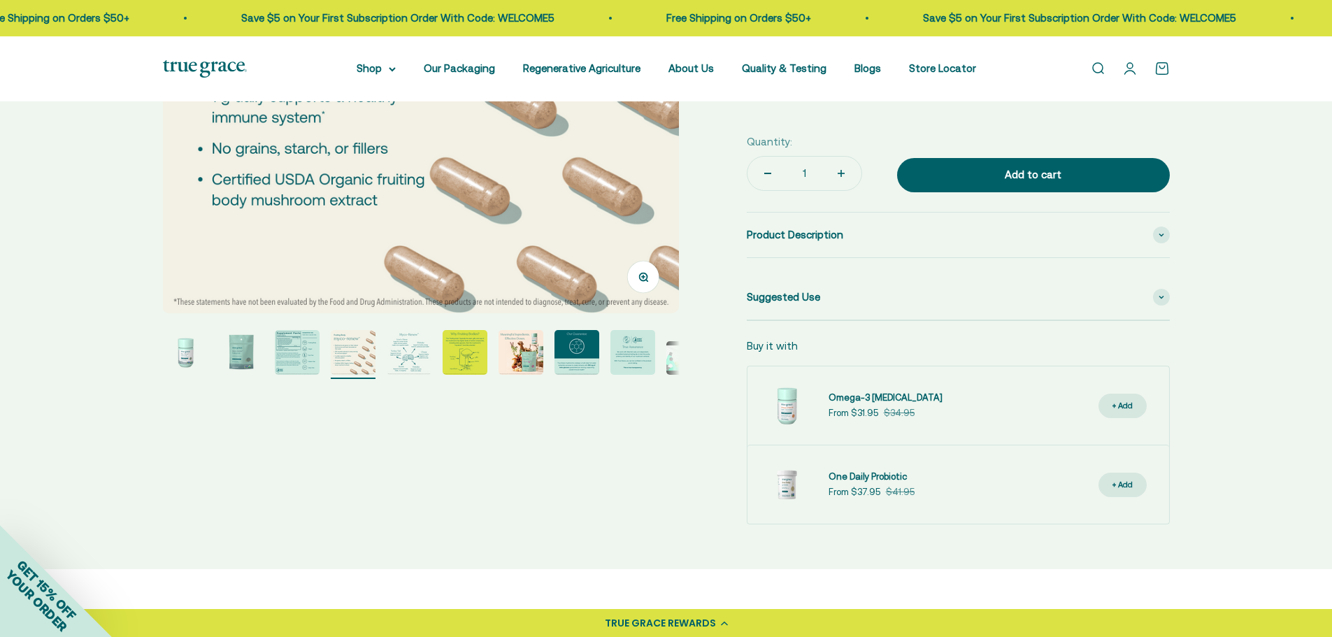
click at [469, 354] on img "Go to item 6" at bounding box center [464, 352] width 45 height 45
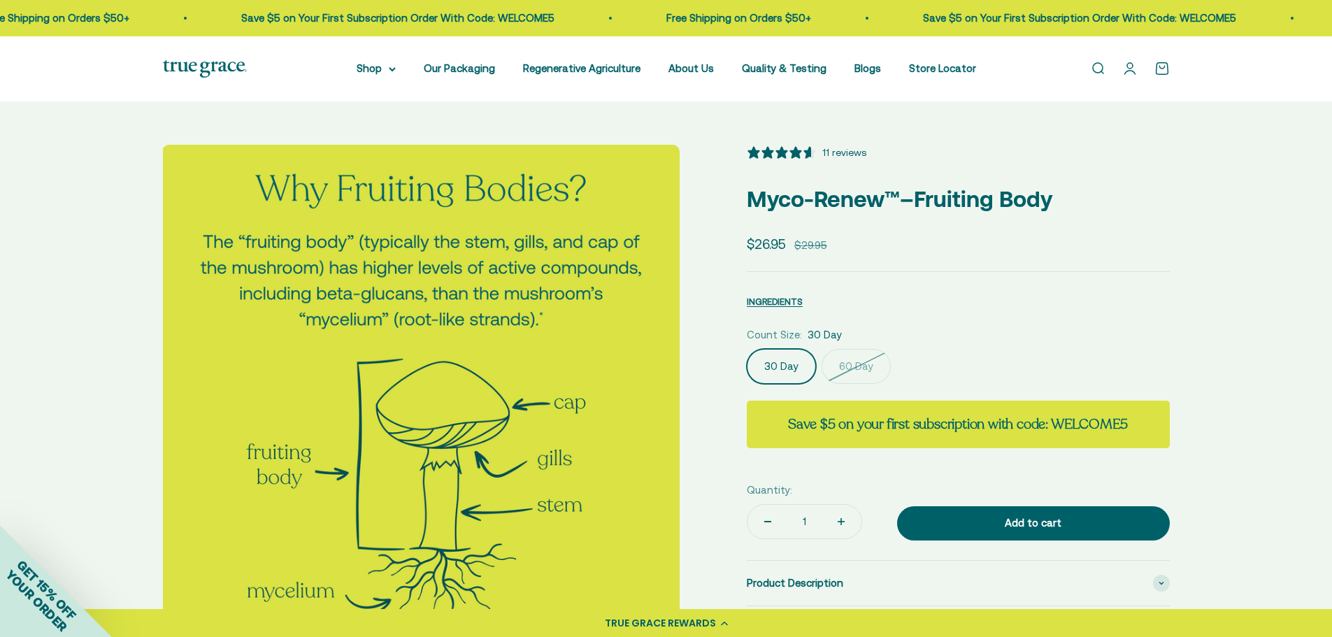
scroll to position [0, 0]
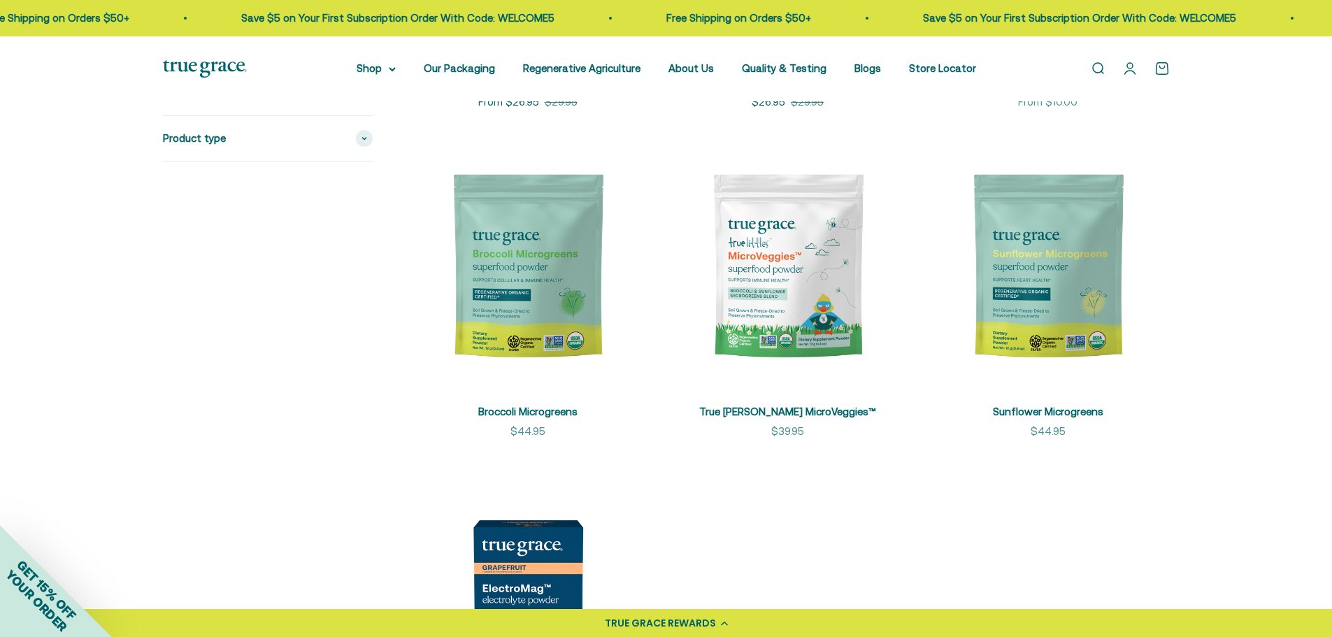
scroll to position [2027, 0]
